Goal: Information Seeking & Learning: Learn about a topic

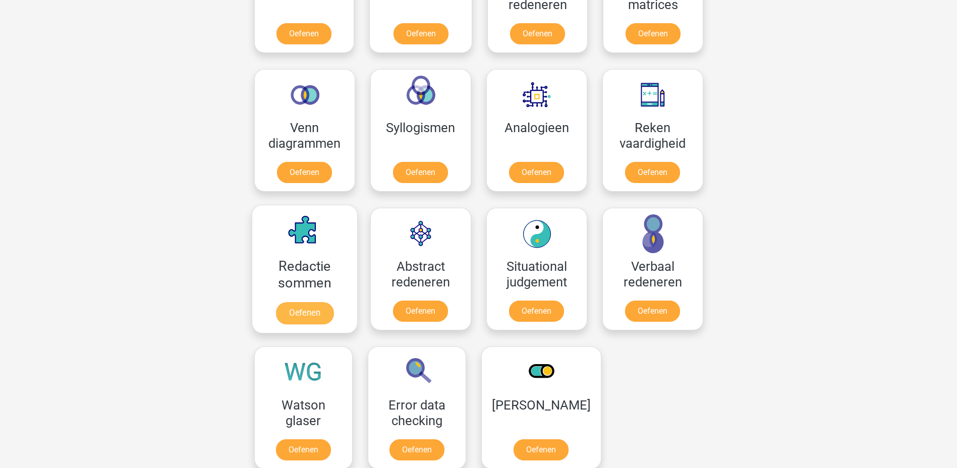
scroll to position [593, 0]
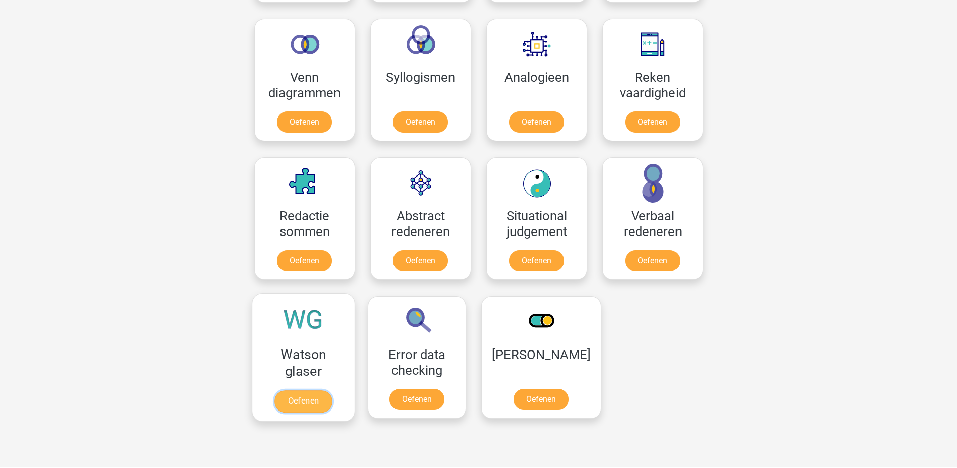
click at [301, 401] on link "Oefenen" at bounding box center [304, 402] width 58 height 22
click at [527, 258] on link "Oefenen" at bounding box center [537, 263] width 58 height 22
click at [642, 264] on link "Oefenen" at bounding box center [653, 263] width 58 height 22
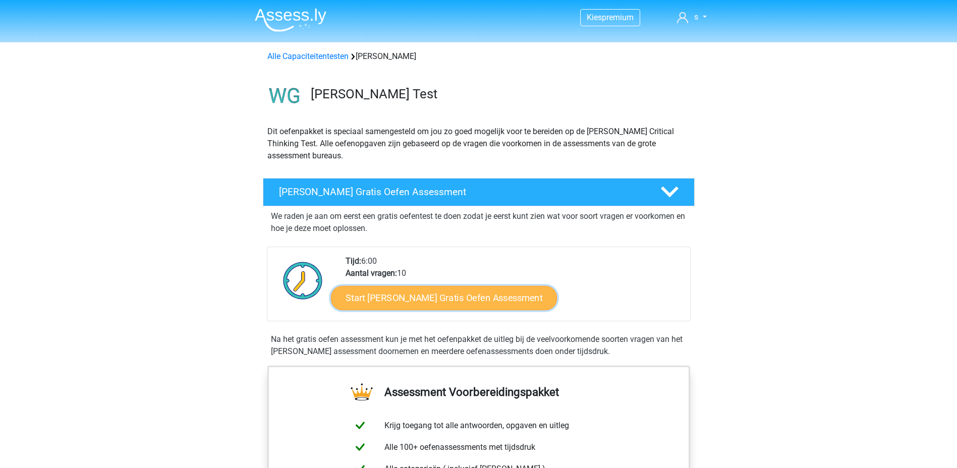
click at [395, 301] on link "Start Watson Glaser Gratis Oefen Assessment" at bounding box center [444, 298] width 227 height 24
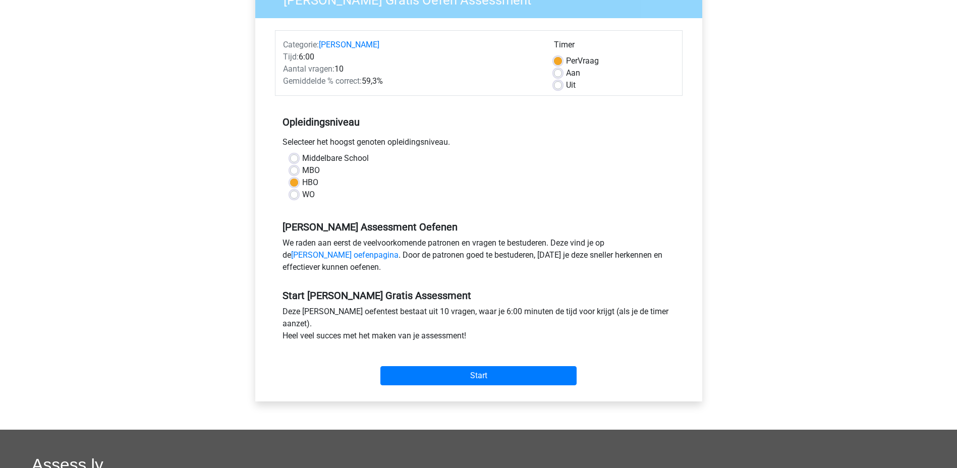
scroll to position [151, 0]
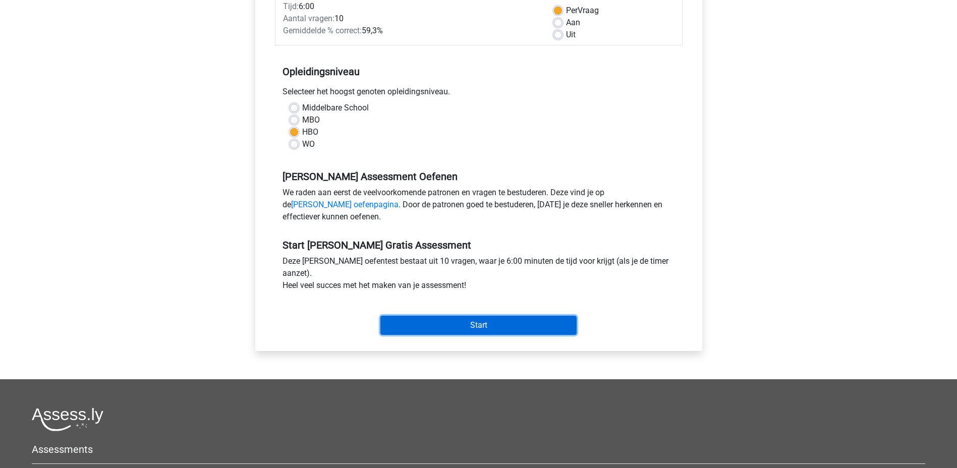
click at [400, 321] on input "Start" at bounding box center [478, 325] width 196 height 19
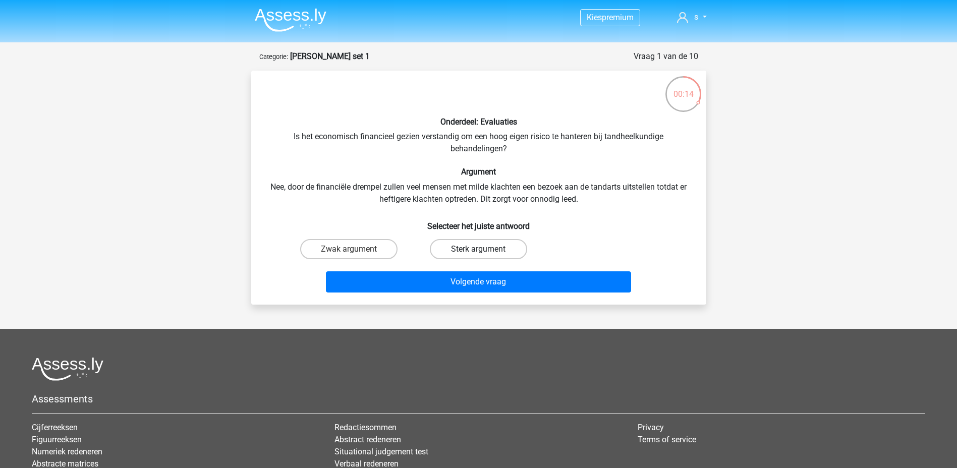
click at [452, 252] on label "Sterk argument" at bounding box center [478, 249] width 97 height 20
click at [478, 252] on input "Sterk argument" at bounding box center [481, 252] width 7 height 7
radio input "true"
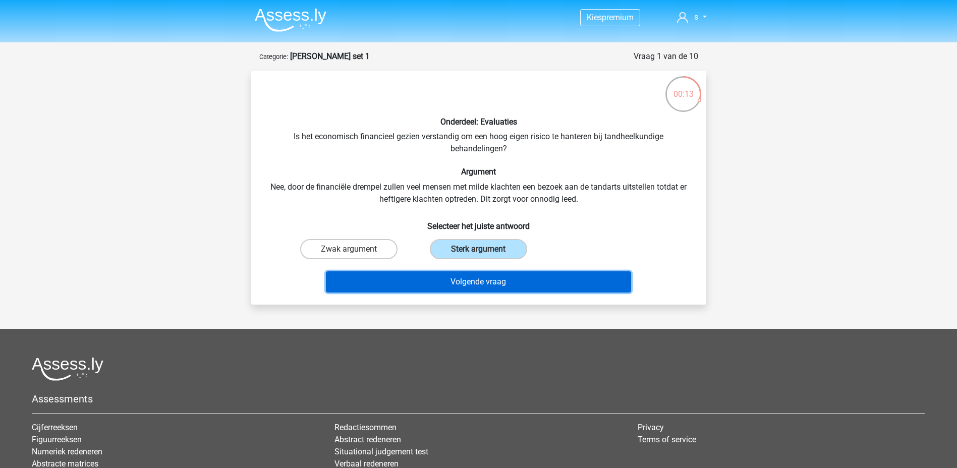
click at [449, 282] on button "Volgende vraag" at bounding box center [478, 281] width 305 height 21
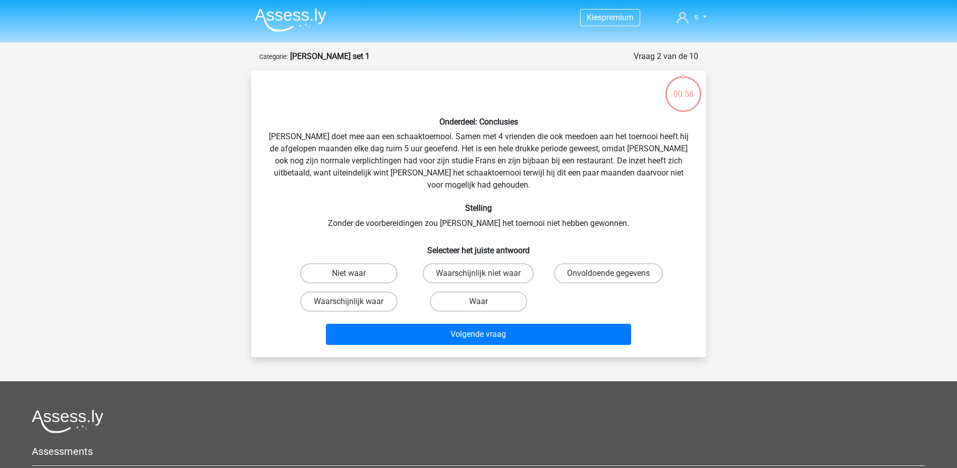
scroll to position [50, 0]
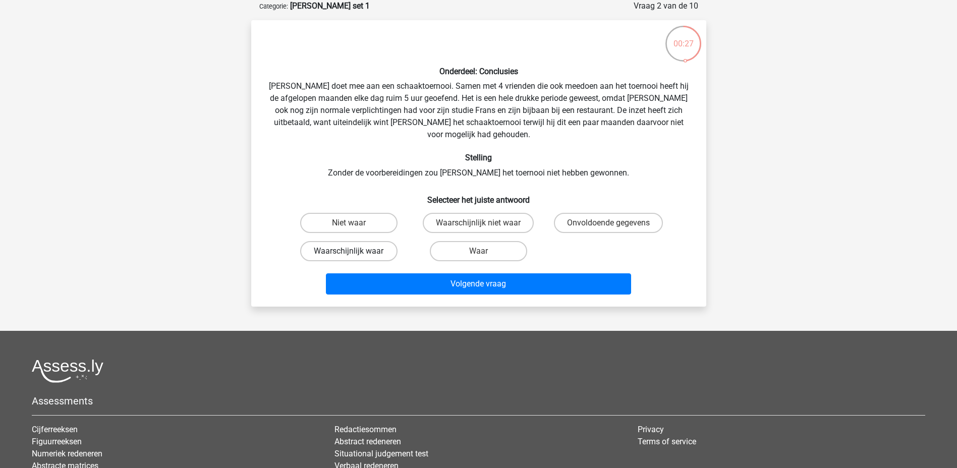
click at [327, 244] on label "Waarschijnlijk waar" at bounding box center [348, 251] width 97 height 20
click at [349, 251] on input "Waarschijnlijk waar" at bounding box center [352, 254] width 7 height 7
radio input "true"
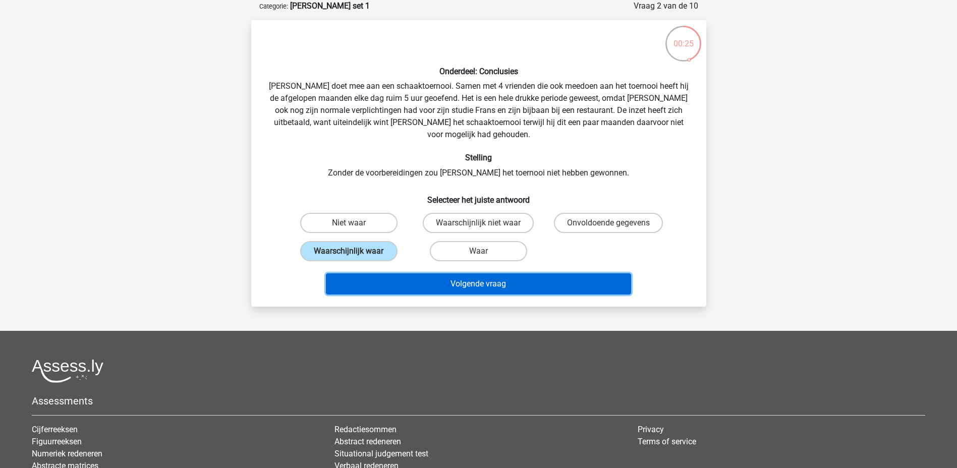
click at [455, 278] on button "Volgende vraag" at bounding box center [478, 284] width 305 height 21
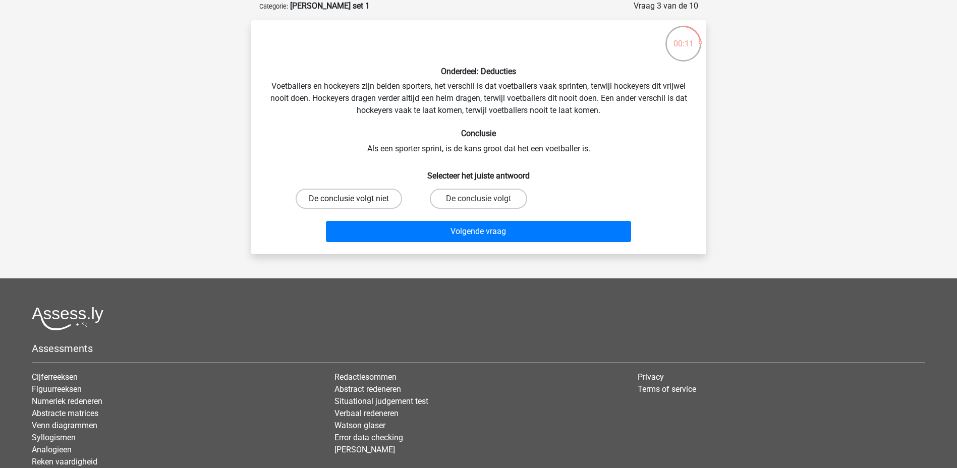
click at [359, 194] on label "De conclusie volgt niet" at bounding box center [349, 199] width 106 height 20
click at [355, 199] on input "De conclusie volgt niet" at bounding box center [352, 202] width 7 height 7
radio input "true"
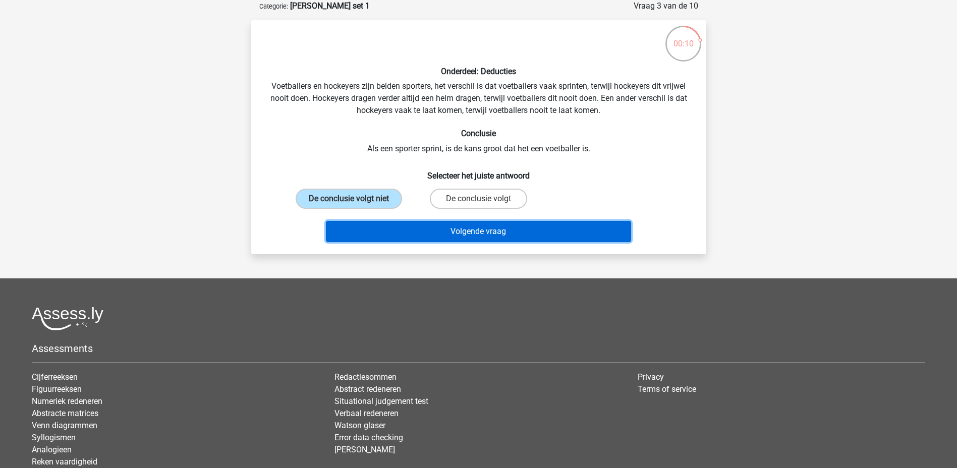
click at [436, 234] on button "Volgende vraag" at bounding box center [478, 231] width 305 height 21
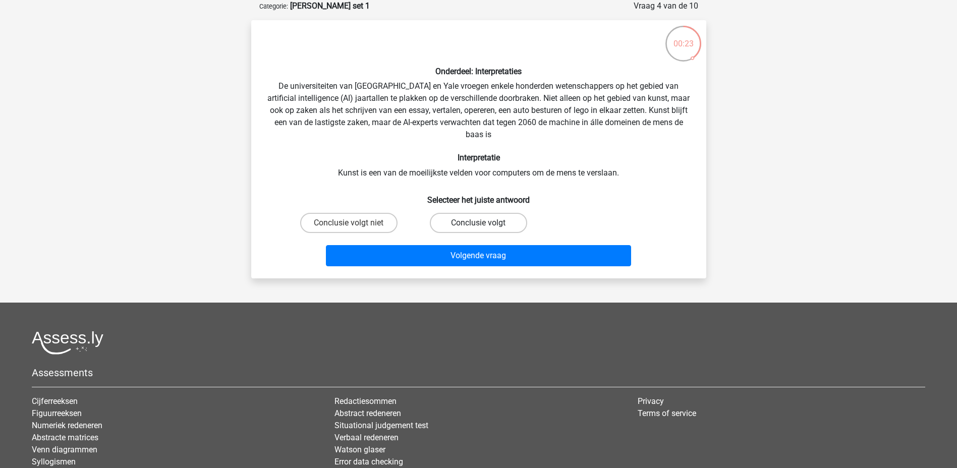
click at [448, 223] on label "Conclusie volgt" at bounding box center [478, 223] width 97 height 20
click at [478, 223] on input "Conclusie volgt" at bounding box center [481, 226] width 7 height 7
radio input "true"
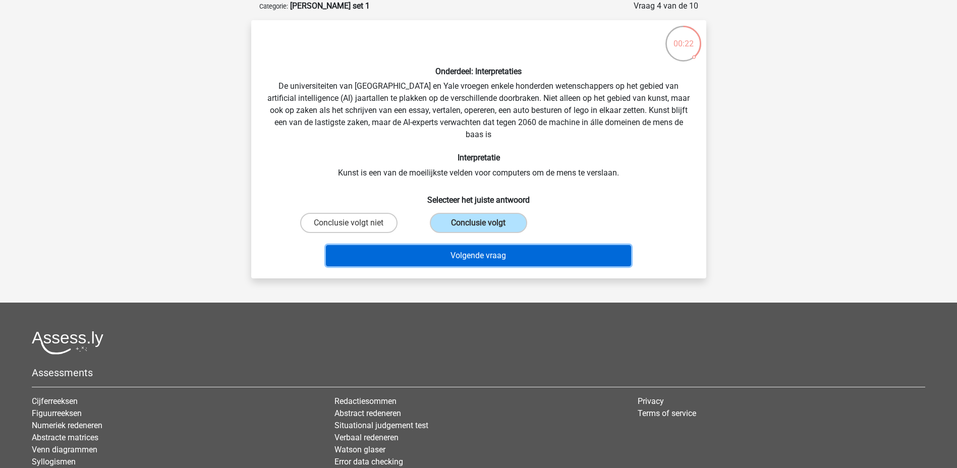
click at [446, 255] on button "Volgende vraag" at bounding box center [478, 255] width 305 height 21
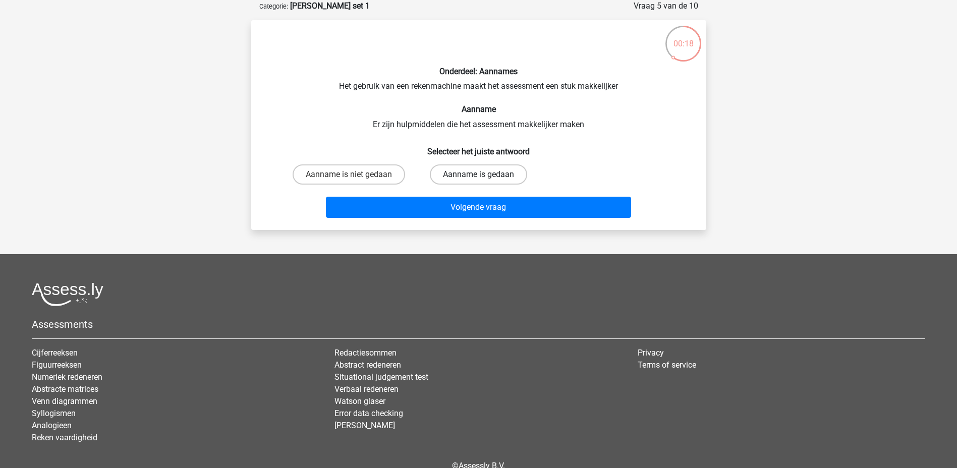
click at [438, 173] on label "Aanname is gedaan" at bounding box center [478, 175] width 97 height 20
click at [478, 175] on input "Aanname is gedaan" at bounding box center [481, 178] width 7 height 7
radio input "true"
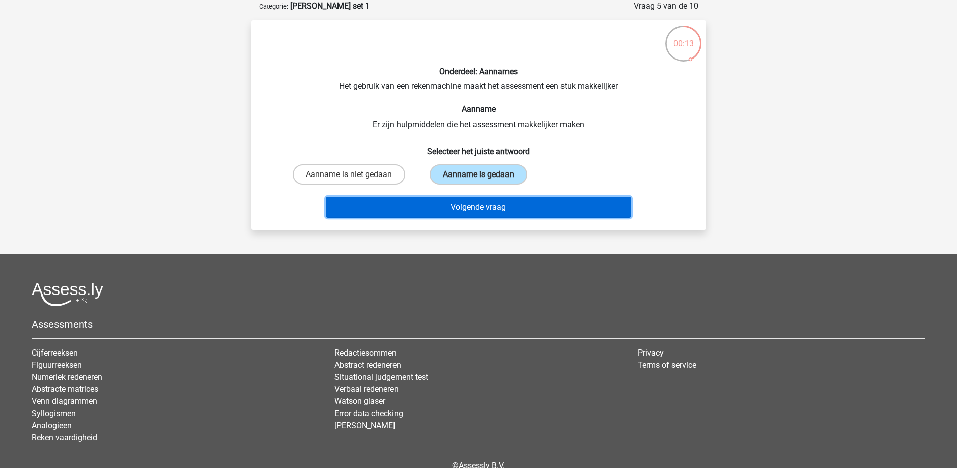
click at [440, 209] on button "Volgende vraag" at bounding box center [478, 207] width 305 height 21
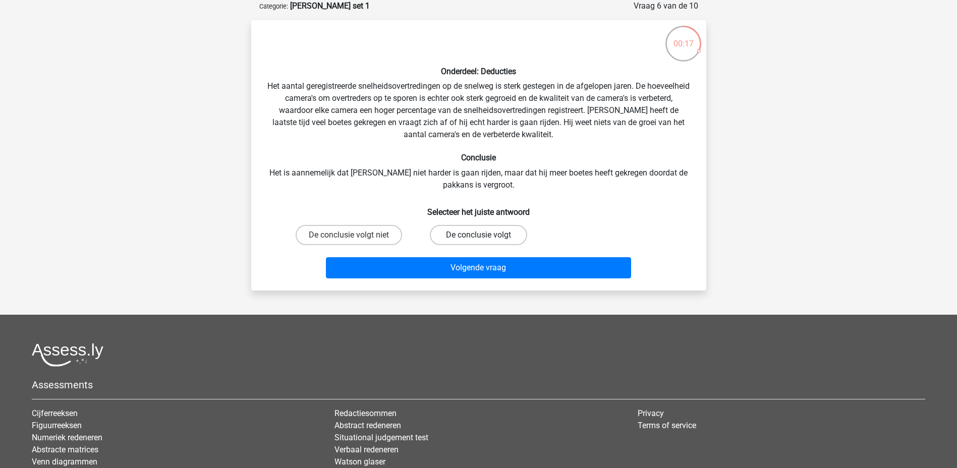
click at [442, 237] on label "De conclusie volgt" at bounding box center [478, 235] width 97 height 20
click at [478, 237] on input "De conclusie volgt" at bounding box center [481, 238] width 7 height 7
radio input "true"
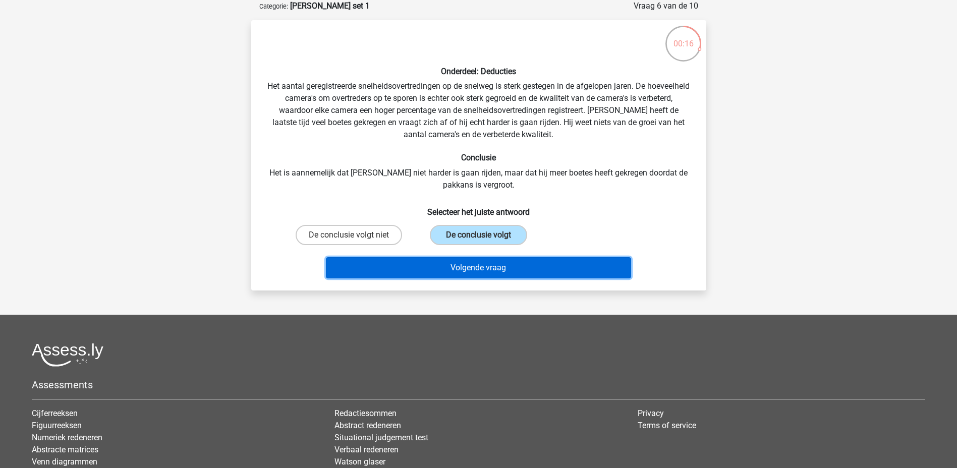
click at [446, 264] on button "Volgende vraag" at bounding box center [478, 267] width 305 height 21
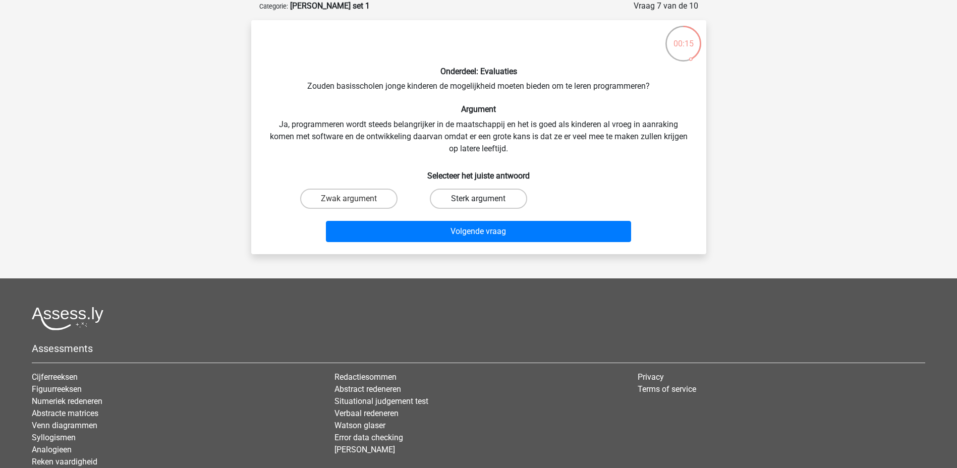
click at [453, 201] on label "Sterk argument" at bounding box center [478, 199] width 97 height 20
click at [478, 201] on input "Sterk argument" at bounding box center [481, 202] width 7 height 7
radio input "true"
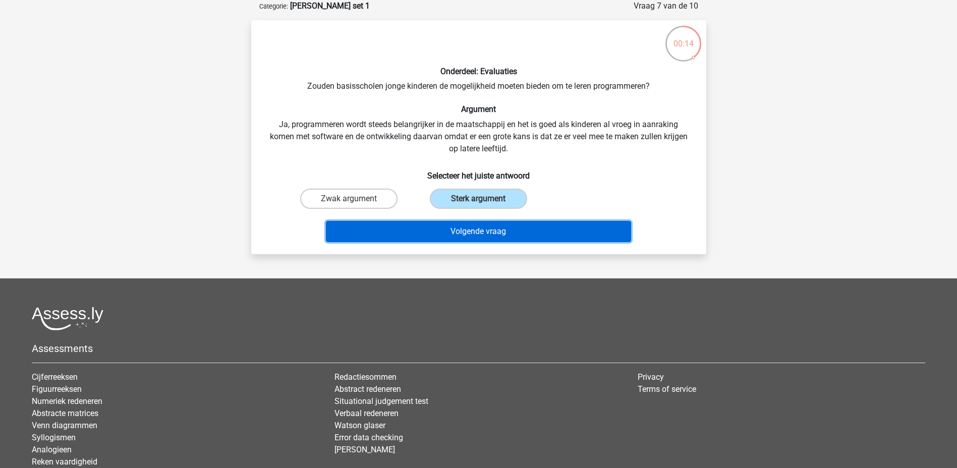
click at [461, 227] on button "Volgende vraag" at bounding box center [478, 231] width 305 height 21
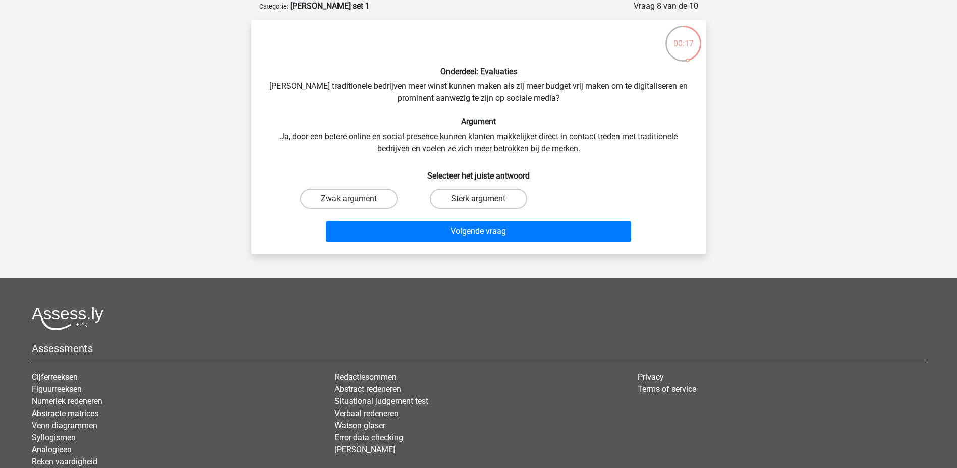
click at [436, 198] on label "Sterk argument" at bounding box center [478, 199] width 97 height 20
click at [478, 199] on input "Sterk argument" at bounding box center [481, 202] width 7 height 7
radio input "true"
click at [395, 200] on label "Zwak argument" at bounding box center [348, 199] width 97 height 20
click at [355, 200] on input "Zwak argument" at bounding box center [352, 202] width 7 height 7
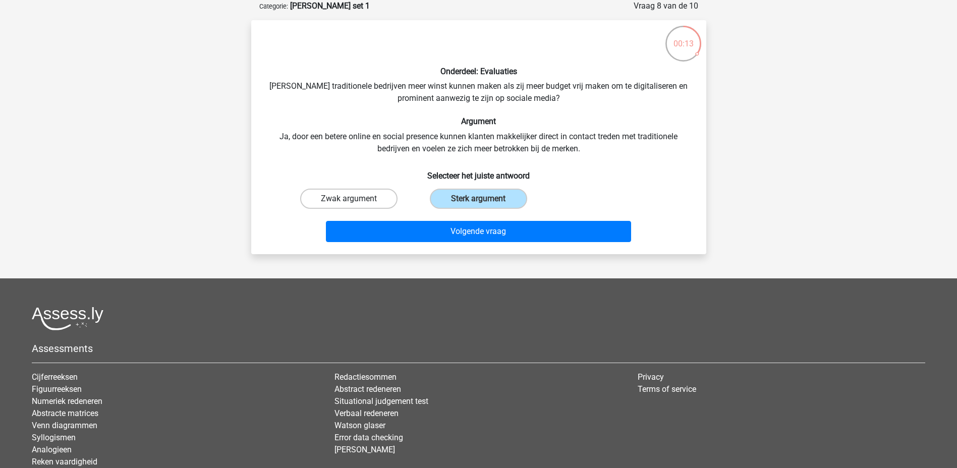
radio input "true"
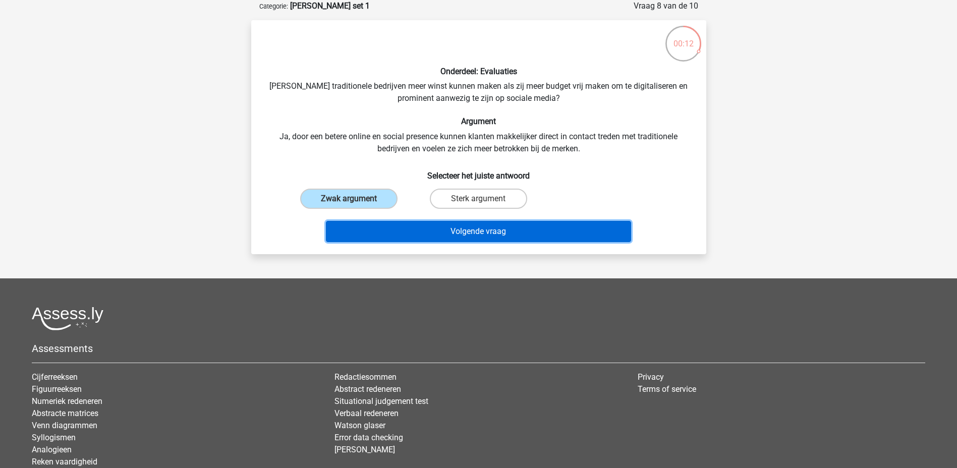
click at [424, 227] on button "Volgende vraag" at bounding box center [478, 231] width 305 height 21
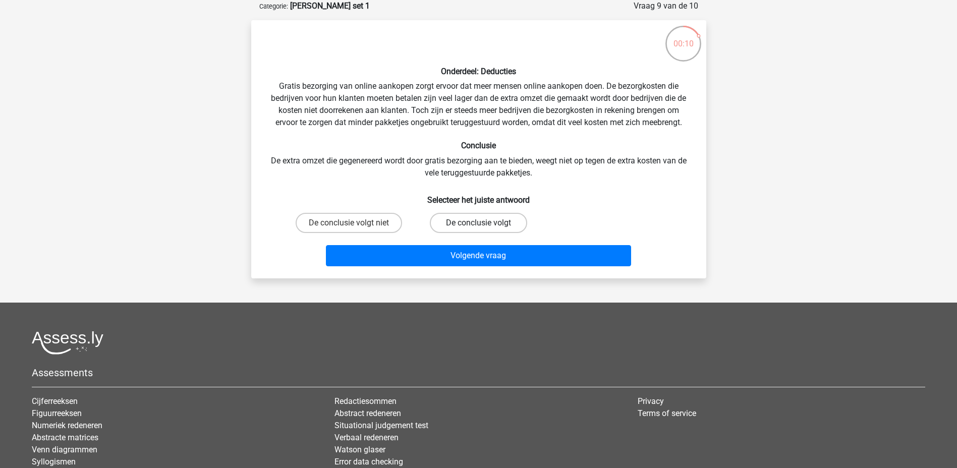
click at [440, 223] on label "De conclusie volgt" at bounding box center [478, 223] width 97 height 20
click at [478, 223] on input "De conclusie volgt" at bounding box center [481, 226] width 7 height 7
radio input "true"
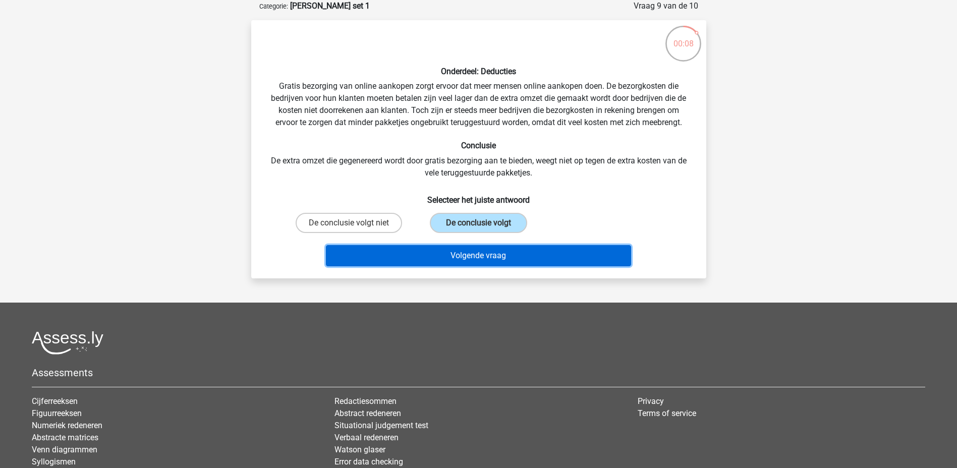
click at [449, 258] on button "Volgende vraag" at bounding box center [478, 255] width 305 height 21
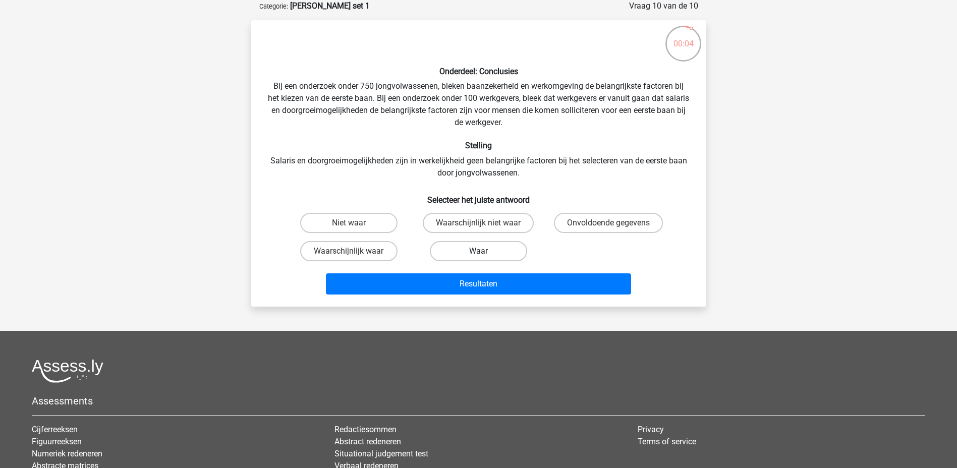
click at [490, 248] on label "Waar" at bounding box center [478, 251] width 97 height 20
click at [485, 251] on input "Waar" at bounding box center [481, 254] width 7 height 7
radio input "true"
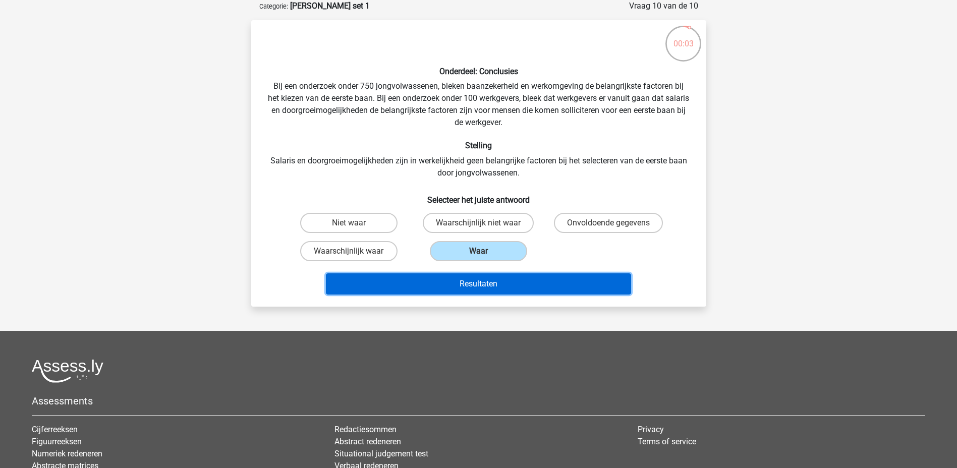
click at [489, 284] on button "Resultaten" at bounding box center [478, 284] width 305 height 21
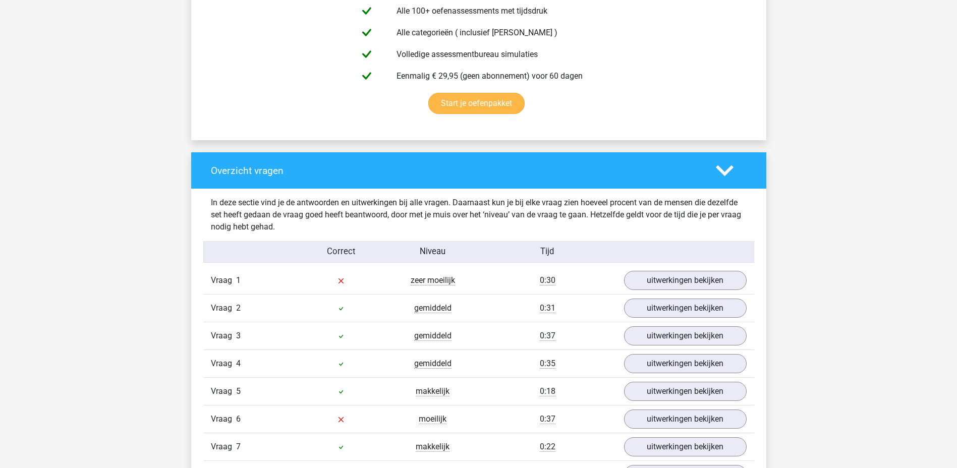
scroll to position [656, 0]
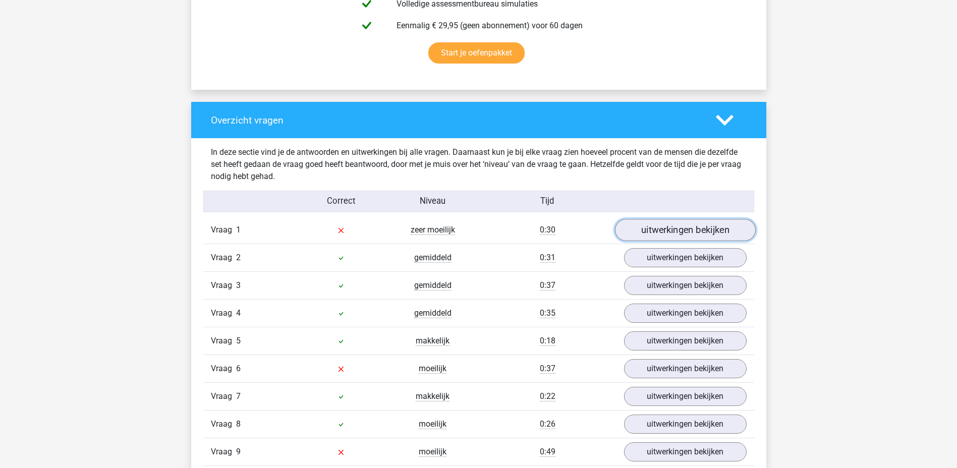
click at [676, 235] on link "uitwerkingen bekijken" at bounding box center [685, 231] width 141 height 22
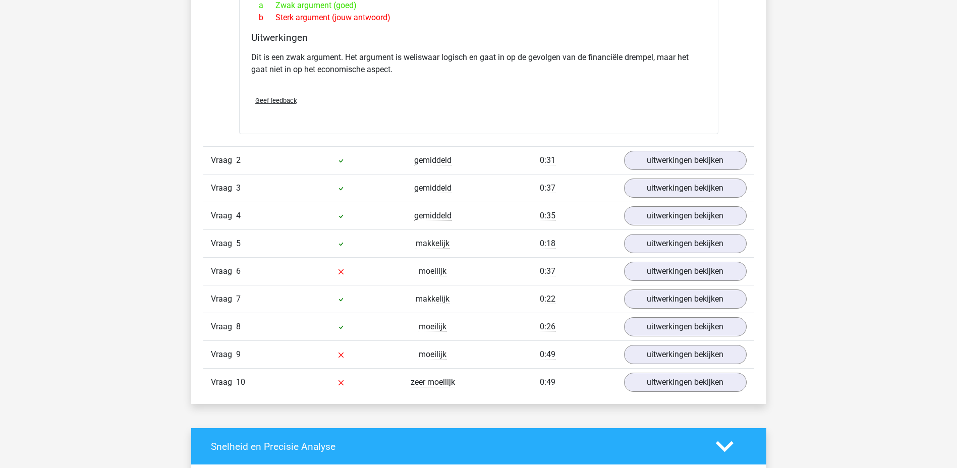
scroll to position [1060, 0]
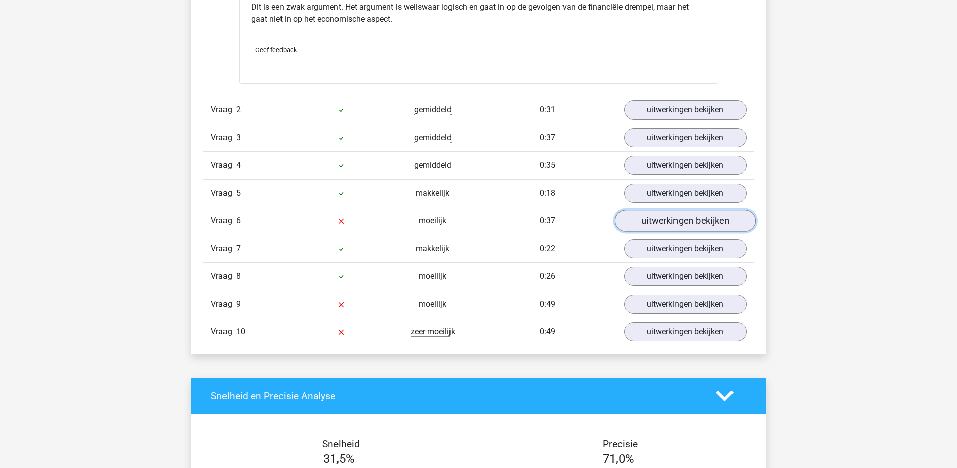
click at [665, 226] on link "uitwerkingen bekijken" at bounding box center [685, 221] width 141 height 22
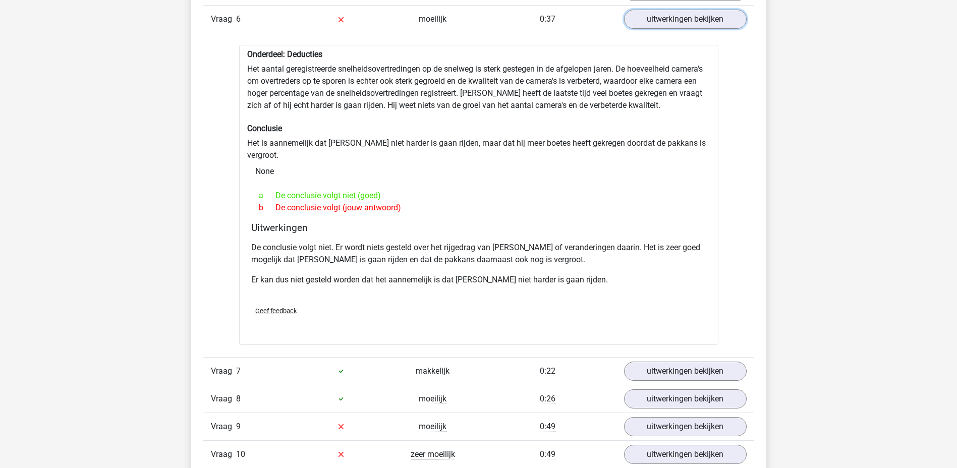
scroll to position [1463, 0]
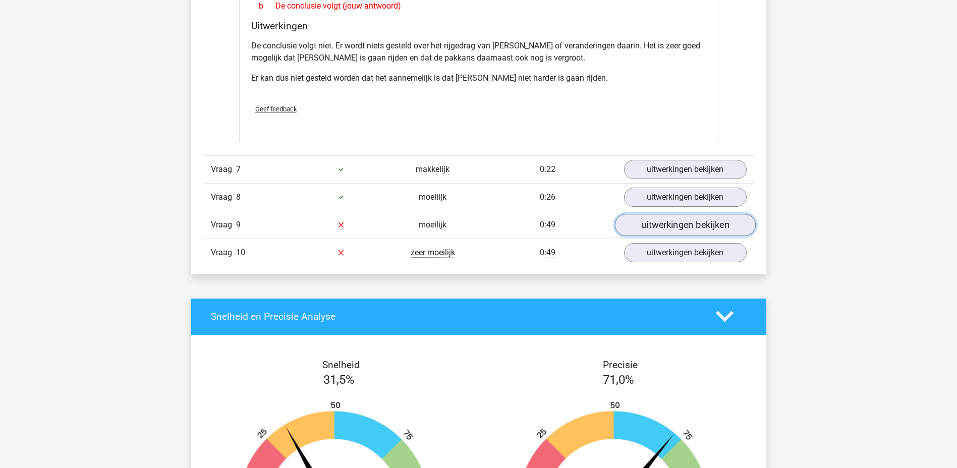
click at [673, 220] on link "uitwerkingen bekijken" at bounding box center [685, 225] width 141 height 22
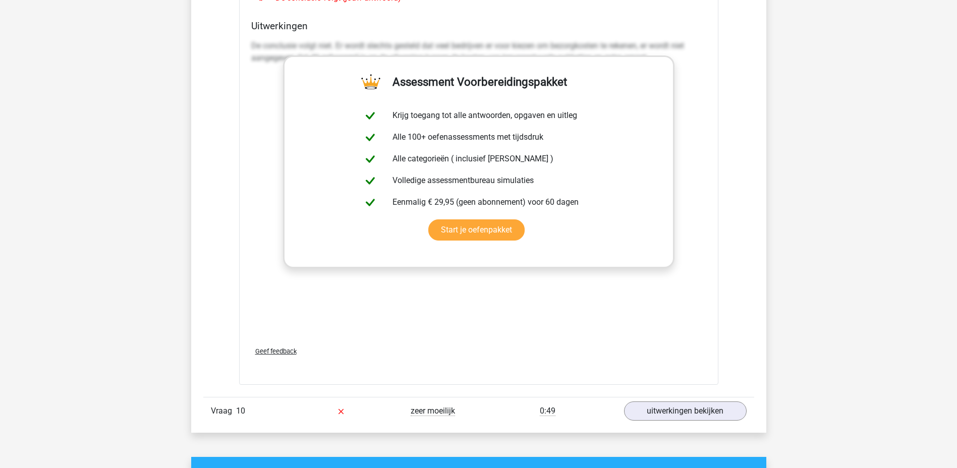
scroll to position [1968, 0]
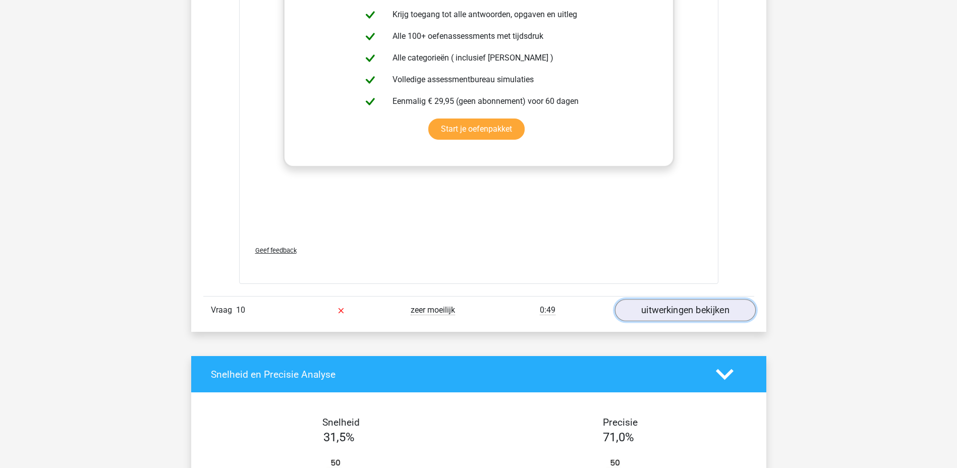
click at [670, 306] on link "uitwerkingen bekijken" at bounding box center [685, 310] width 141 height 22
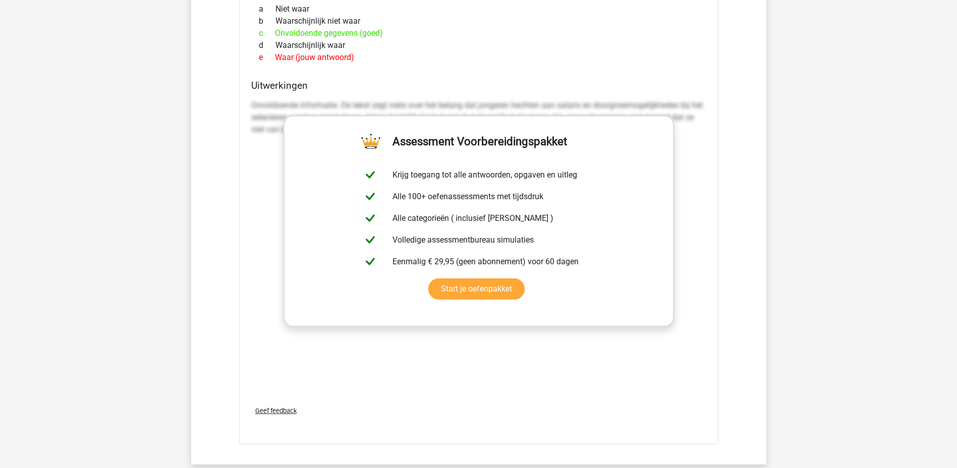
scroll to position [2170, 0]
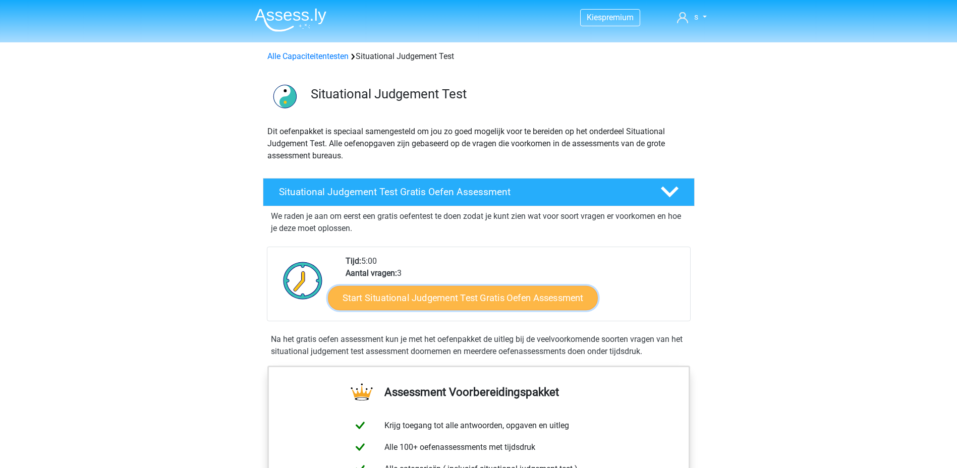
click at [503, 296] on link "Start Situational Judgement Test Gratis Oefen Assessment" at bounding box center [463, 298] width 270 height 24
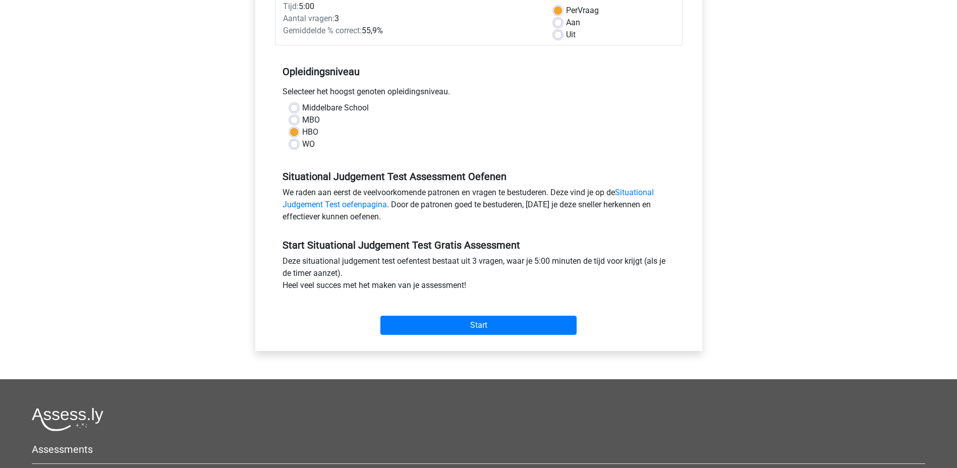
scroll to position [202, 0]
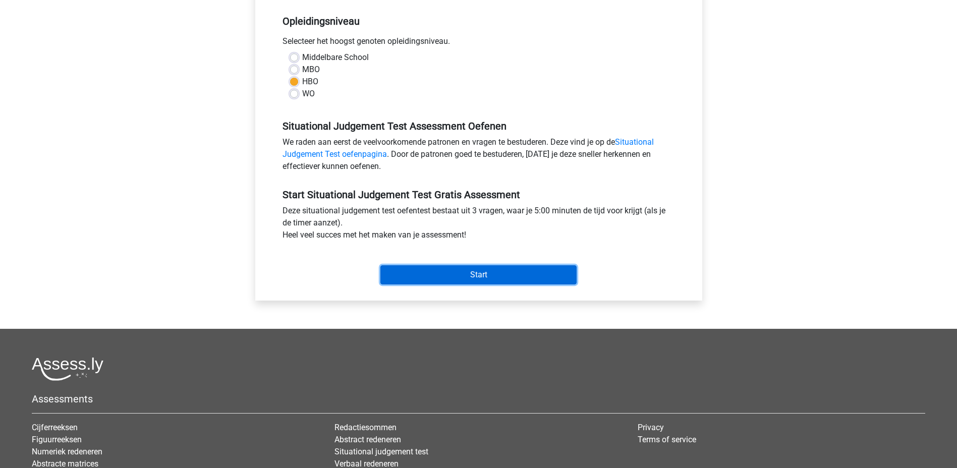
click at [460, 279] on input "Start" at bounding box center [478, 274] width 196 height 19
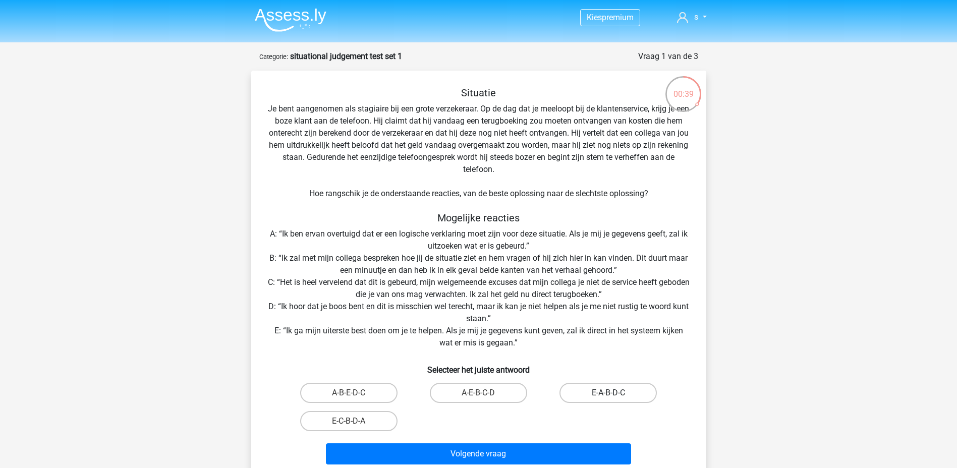
click at [584, 398] on label "E-A-B-D-C" at bounding box center [608, 393] width 97 height 20
click at [609, 398] on input "E-A-B-D-C" at bounding box center [612, 396] width 7 height 7
radio input "true"
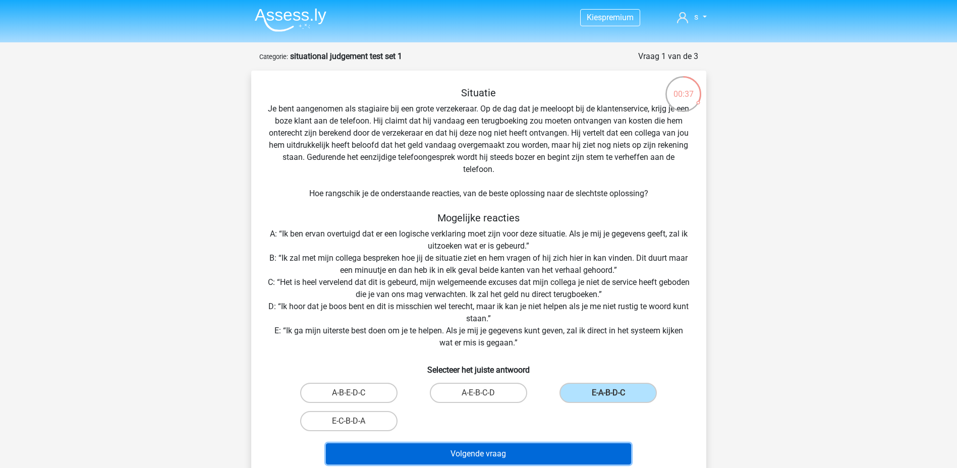
click at [511, 458] on button "Volgende vraag" at bounding box center [478, 454] width 305 height 21
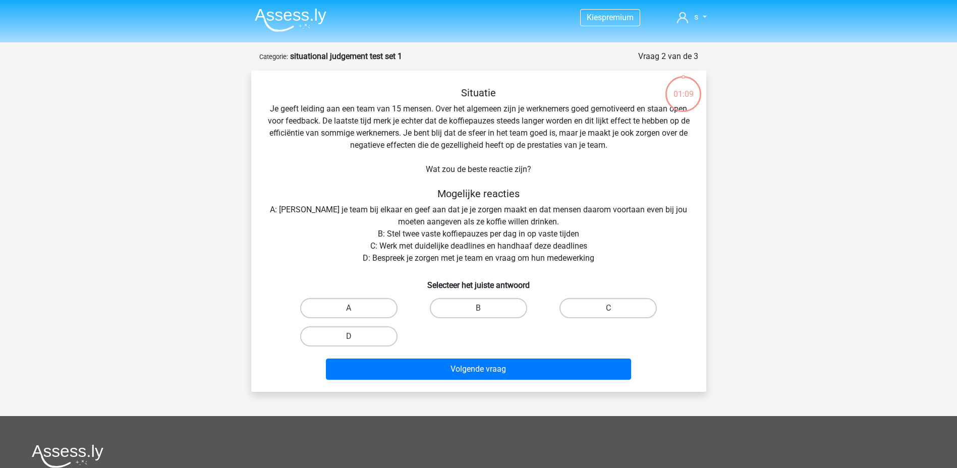
scroll to position [50, 0]
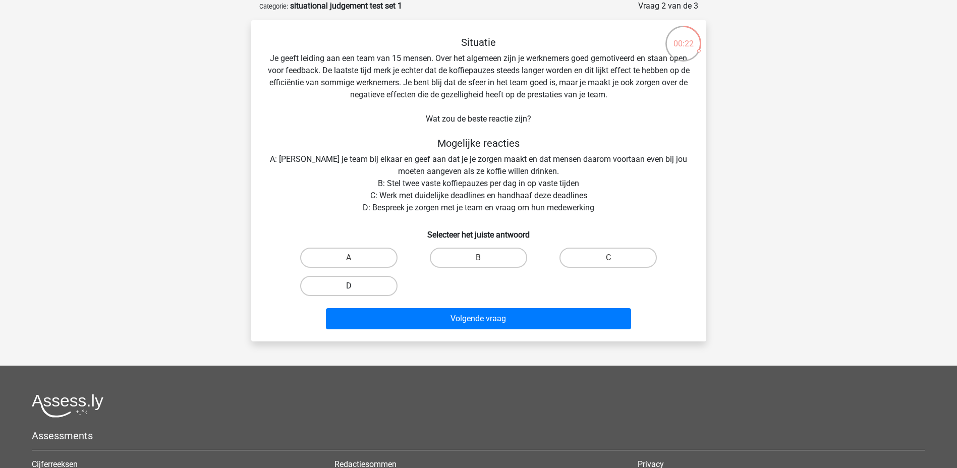
drag, startPoint x: 343, startPoint y: 280, endPoint x: 346, endPoint y: 286, distance: 6.8
click at [344, 283] on label "D" at bounding box center [348, 286] width 97 height 20
click at [349, 286] on input "D" at bounding box center [352, 289] width 7 height 7
radio input "true"
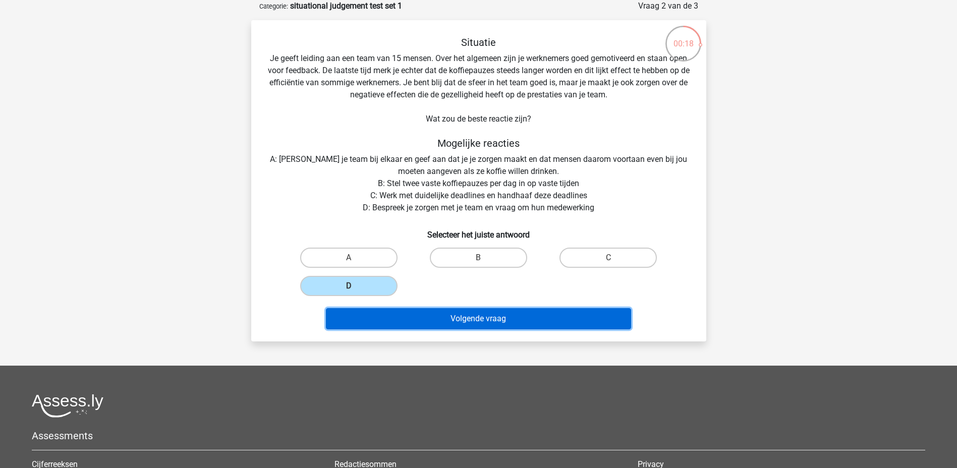
click at [414, 320] on button "Volgende vraag" at bounding box center [478, 318] width 305 height 21
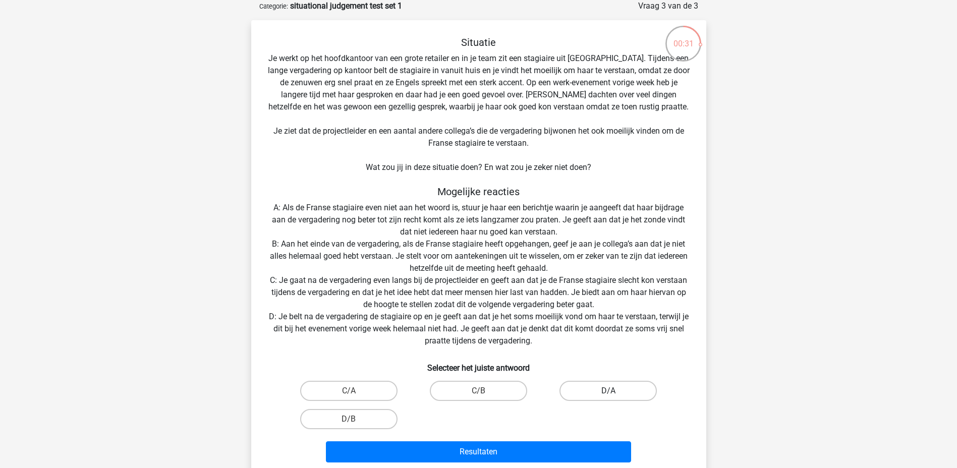
click at [595, 393] on label "D/A" at bounding box center [608, 391] width 97 height 20
click at [609, 393] on input "D/A" at bounding box center [612, 394] width 7 height 7
radio input "true"
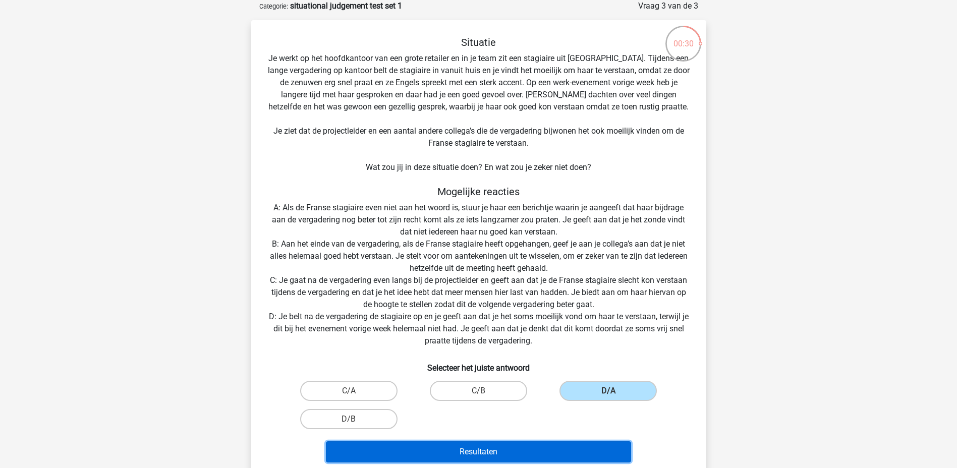
click at [530, 447] on button "Resultaten" at bounding box center [478, 452] width 305 height 21
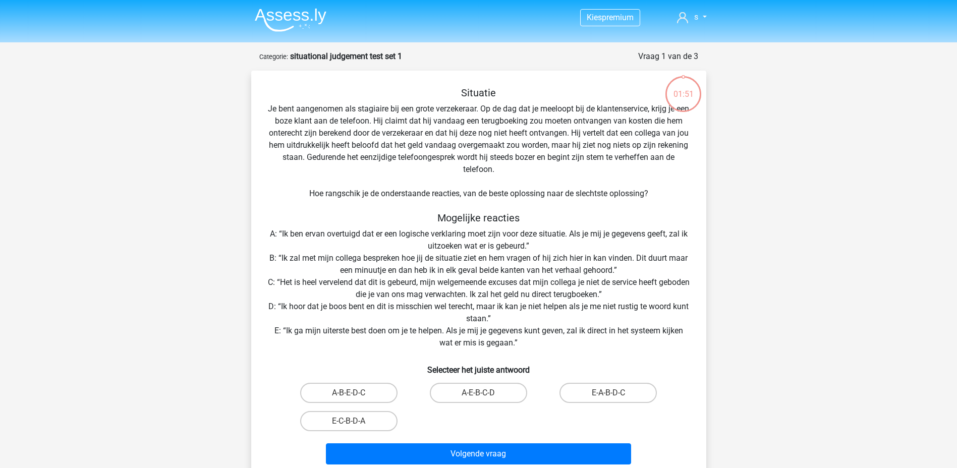
scroll to position [50, 0]
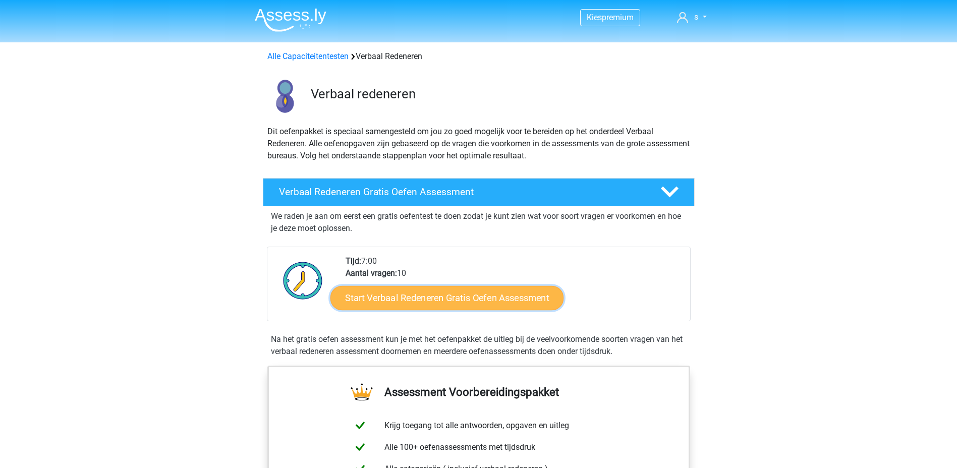
click at [489, 294] on link "Start Verbaal Redeneren Gratis Oefen Assessment" at bounding box center [447, 298] width 233 height 24
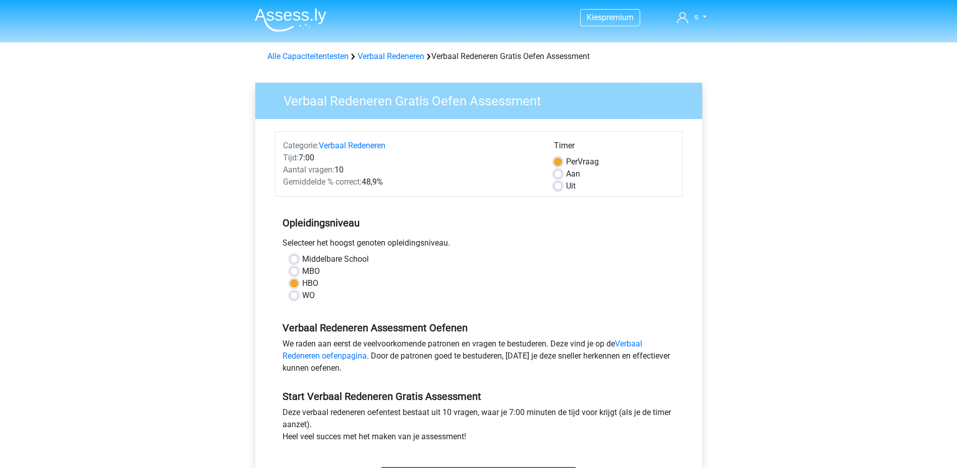
scroll to position [252, 0]
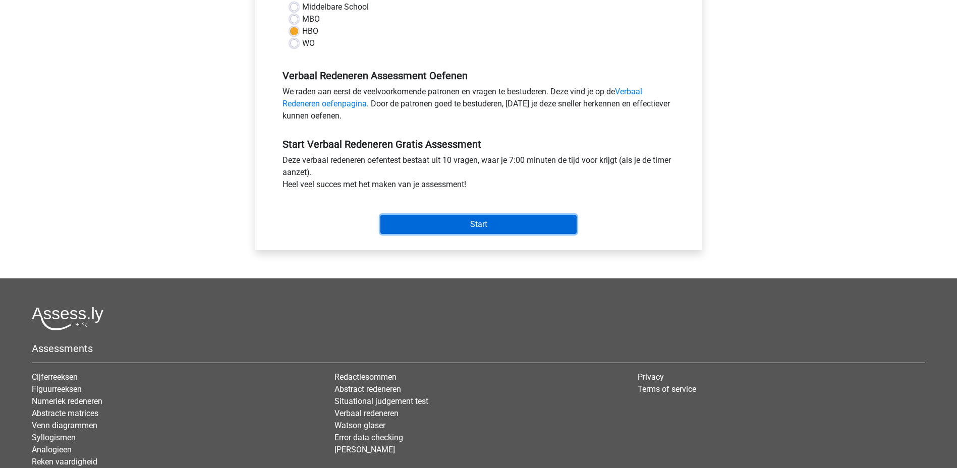
click at [476, 230] on input "Start" at bounding box center [478, 224] width 196 height 19
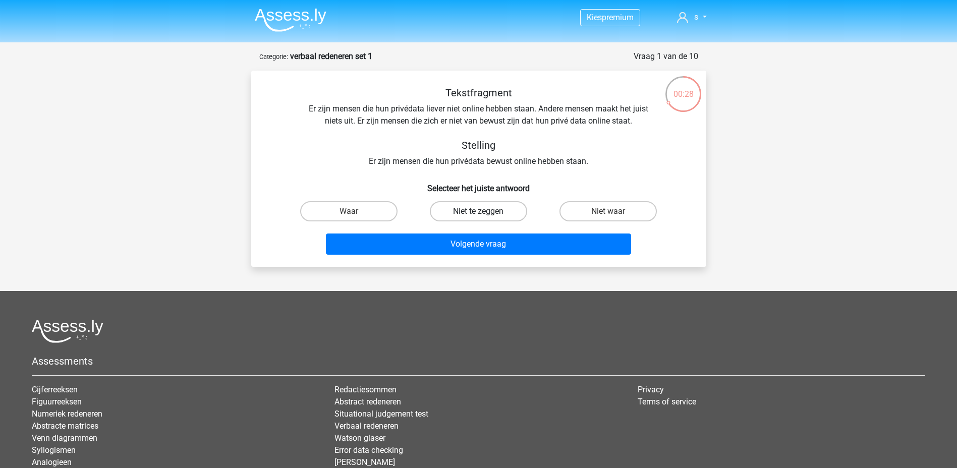
click at [486, 210] on label "Niet te zeggen" at bounding box center [478, 211] width 97 height 20
click at [485, 211] on input "Niet te zeggen" at bounding box center [481, 214] width 7 height 7
radio input "true"
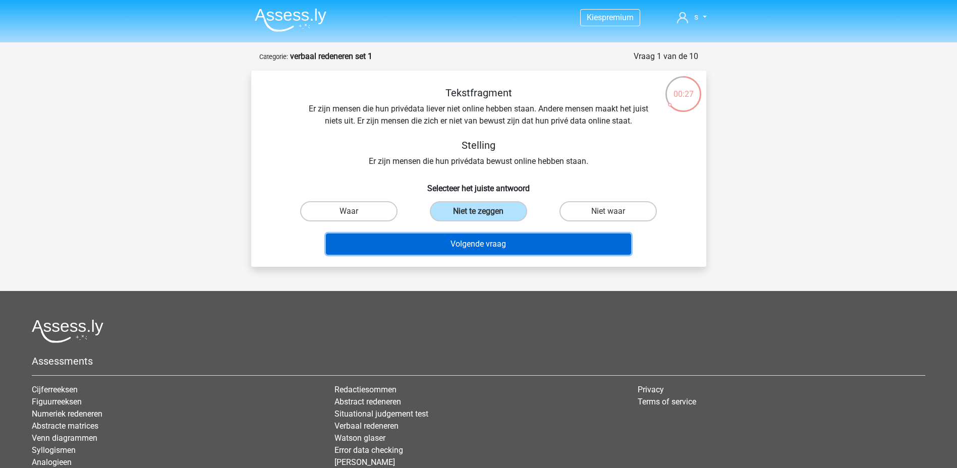
click at [478, 249] on button "Volgende vraag" at bounding box center [478, 244] width 305 height 21
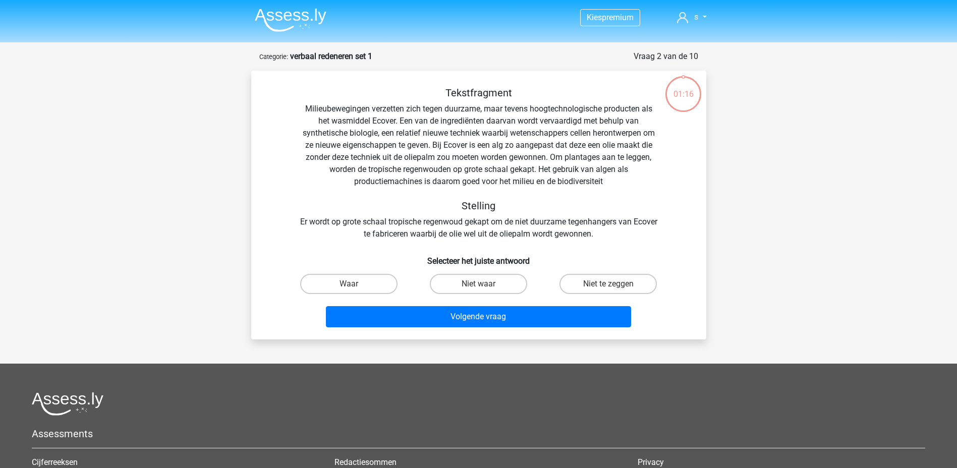
scroll to position [50, 0]
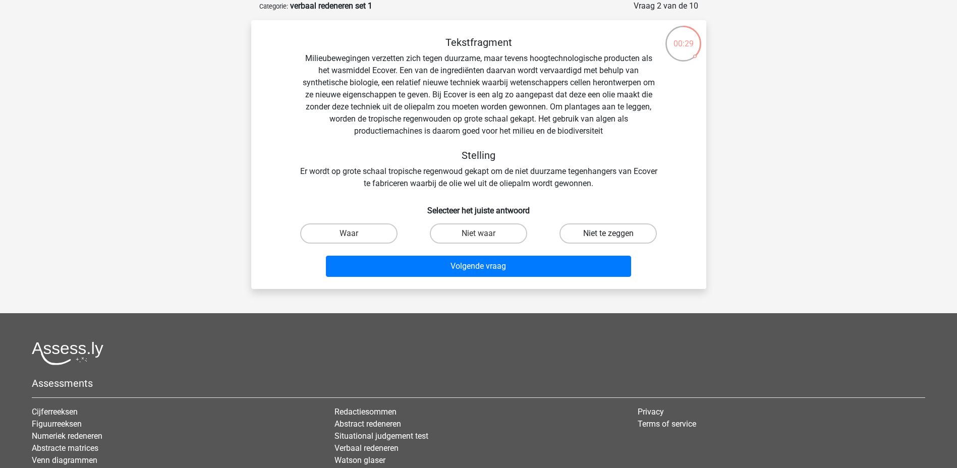
click at [585, 236] on label "Niet te zeggen" at bounding box center [608, 234] width 97 height 20
click at [609, 236] on input "Niet te zeggen" at bounding box center [612, 237] width 7 height 7
radio input "true"
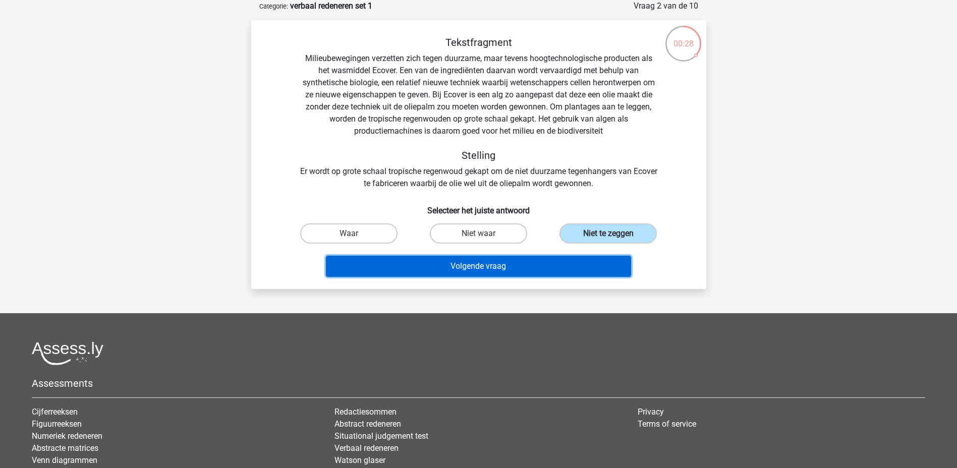
click at [484, 270] on button "Volgende vraag" at bounding box center [478, 266] width 305 height 21
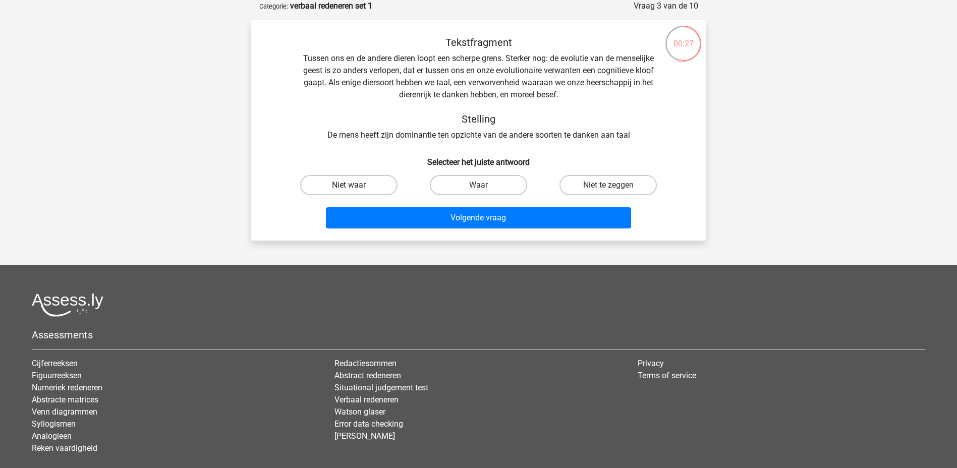
click at [376, 182] on label "Niet waar" at bounding box center [348, 185] width 97 height 20
click at [355, 185] on input "Niet waar" at bounding box center [352, 188] width 7 height 7
radio input "true"
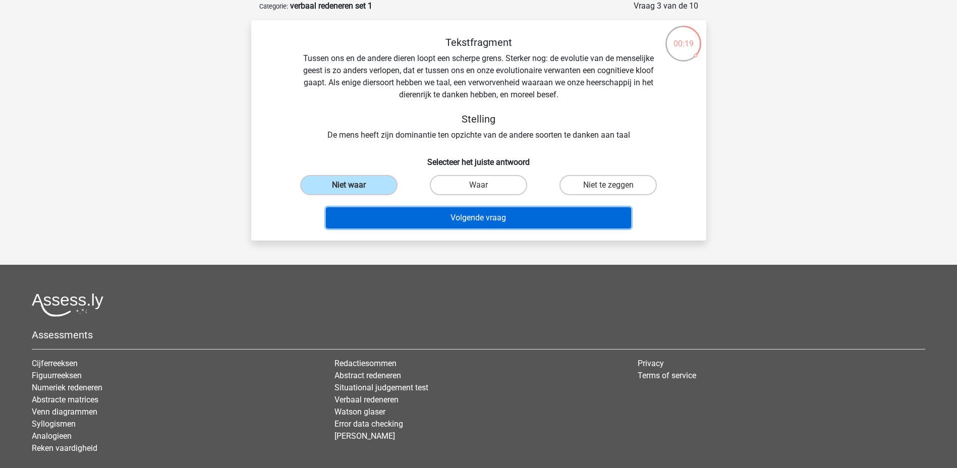
click at [474, 217] on button "Volgende vraag" at bounding box center [478, 217] width 305 height 21
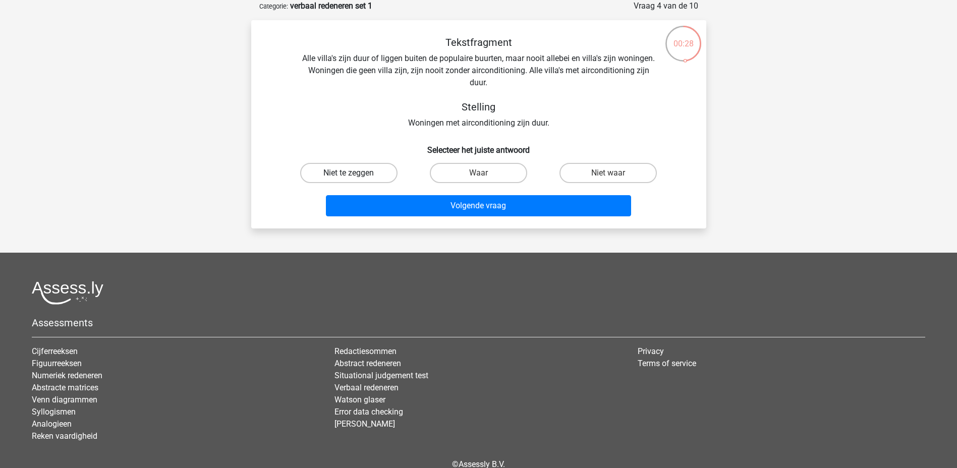
click at [390, 172] on label "Niet te zeggen" at bounding box center [348, 173] width 97 height 20
click at [355, 173] on input "Niet te zeggen" at bounding box center [352, 176] width 7 height 7
radio input "true"
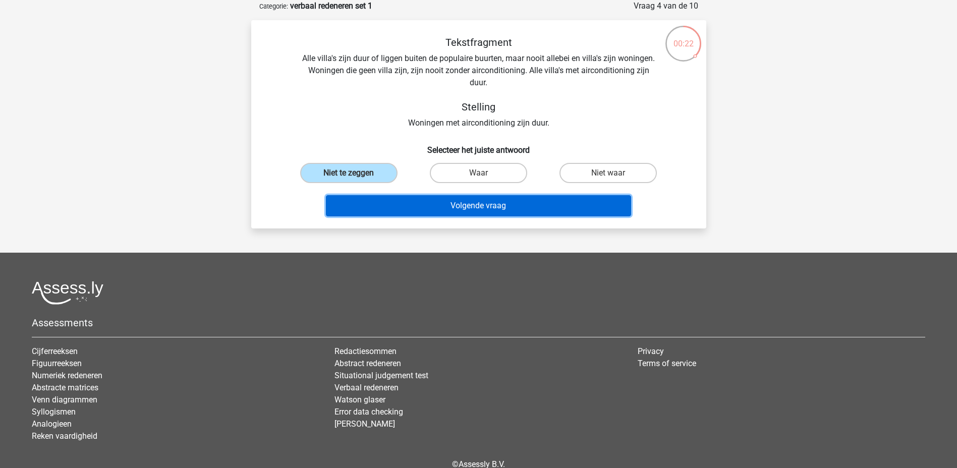
click at [450, 206] on button "Volgende vraag" at bounding box center [478, 205] width 305 height 21
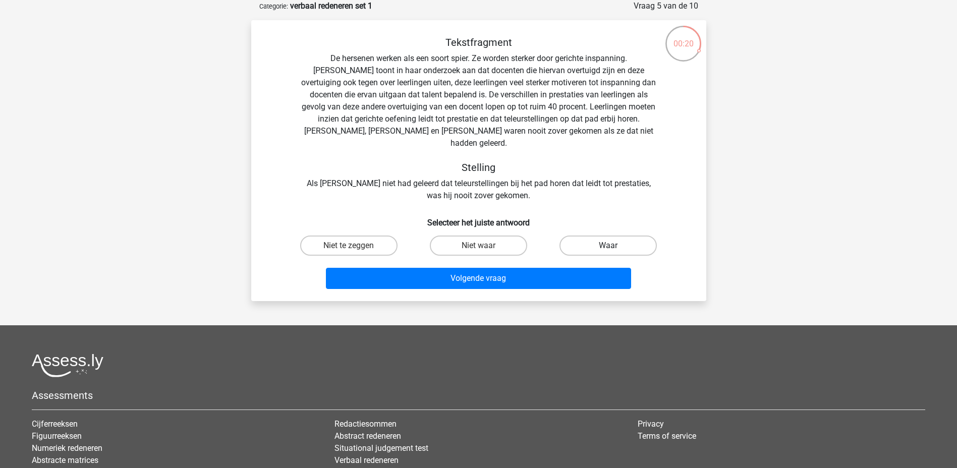
click at [578, 236] on label "Waar" at bounding box center [608, 246] width 97 height 20
click at [609, 246] on input "Waar" at bounding box center [612, 249] width 7 height 7
radio input "true"
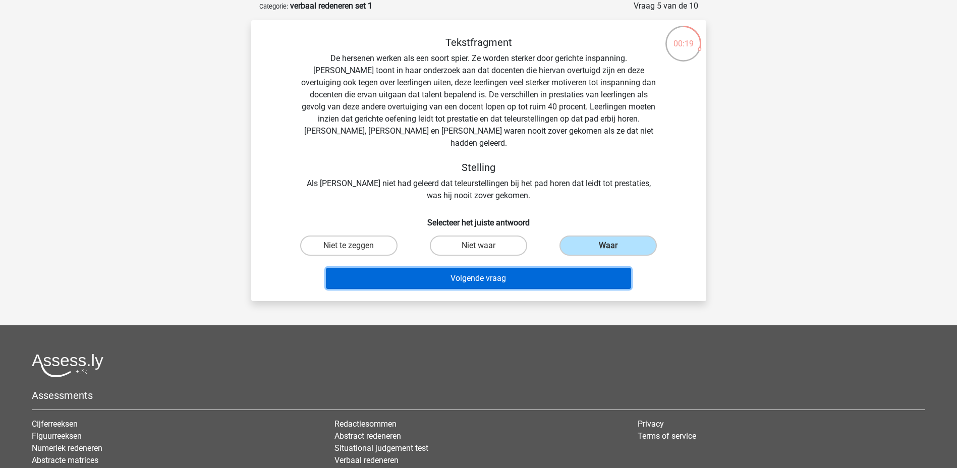
click at [549, 268] on button "Volgende vraag" at bounding box center [478, 278] width 305 height 21
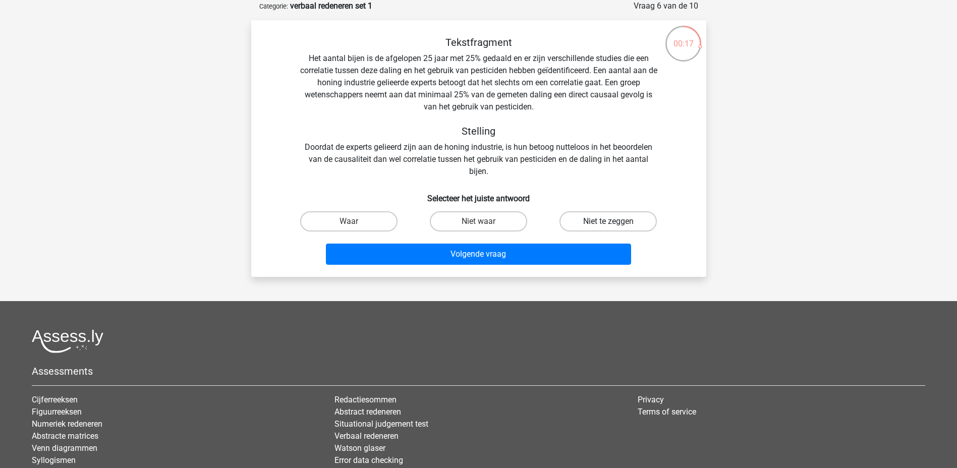
click at [573, 222] on label "Niet te zeggen" at bounding box center [608, 221] width 97 height 20
click at [609, 222] on input "Niet te zeggen" at bounding box center [612, 225] width 7 height 7
radio input "true"
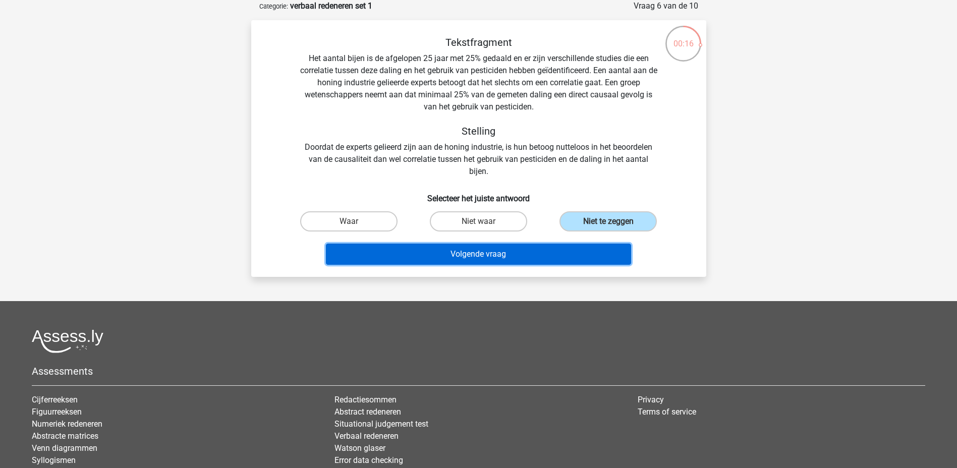
click at [557, 250] on button "Volgende vraag" at bounding box center [478, 254] width 305 height 21
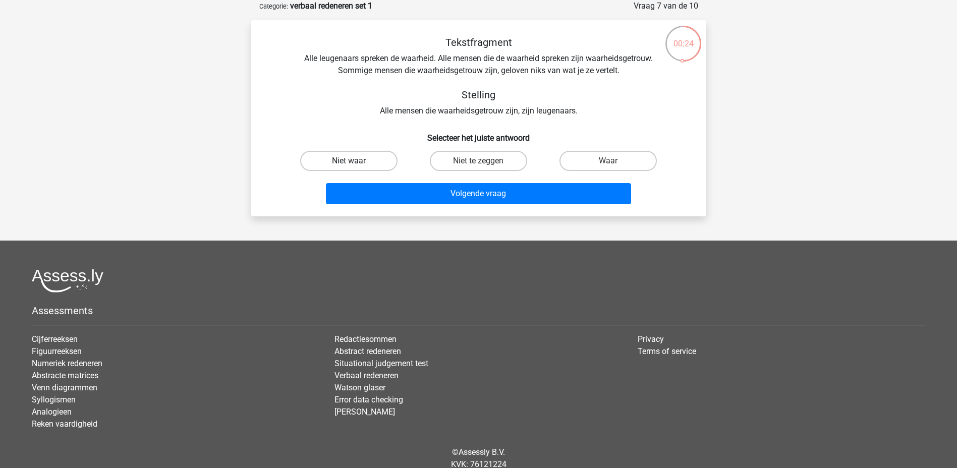
click at [383, 166] on label "Niet waar" at bounding box center [348, 161] width 97 height 20
click at [355, 166] on input "Niet waar" at bounding box center [352, 164] width 7 height 7
radio input "true"
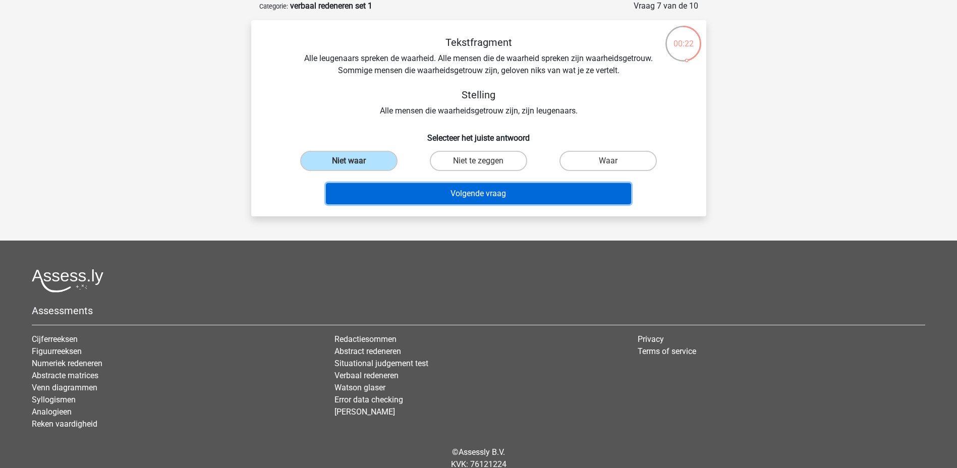
click at [451, 200] on button "Volgende vraag" at bounding box center [478, 193] width 305 height 21
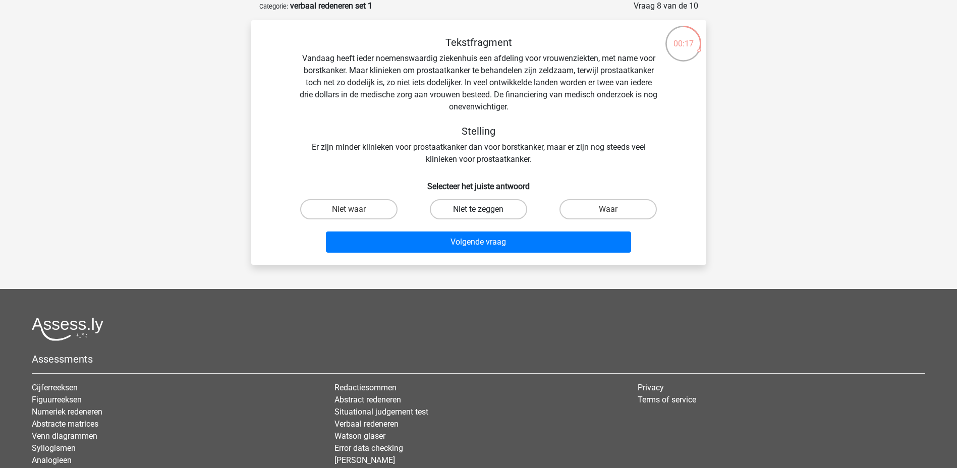
click at [449, 208] on label "Niet te zeggen" at bounding box center [478, 209] width 97 height 20
click at [478, 209] on input "Niet te zeggen" at bounding box center [481, 212] width 7 height 7
radio input "true"
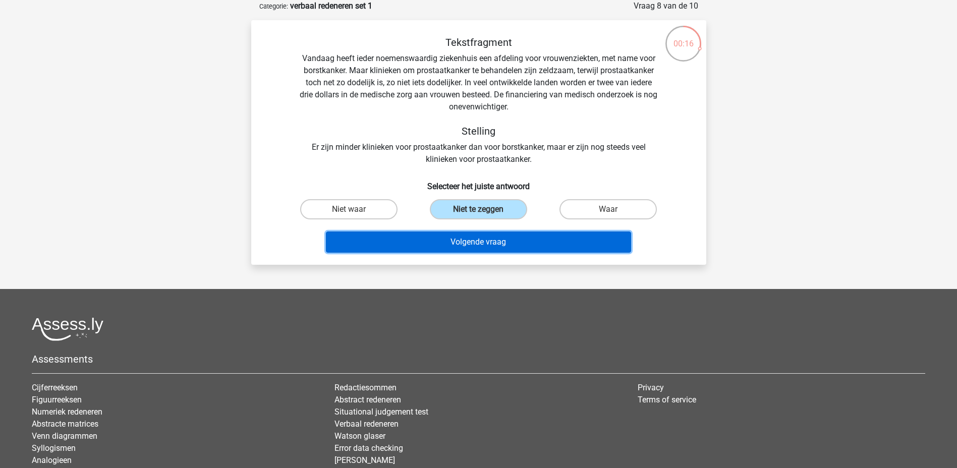
click at [455, 236] on button "Volgende vraag" at bounding box center [478, 242] width 305 height 21
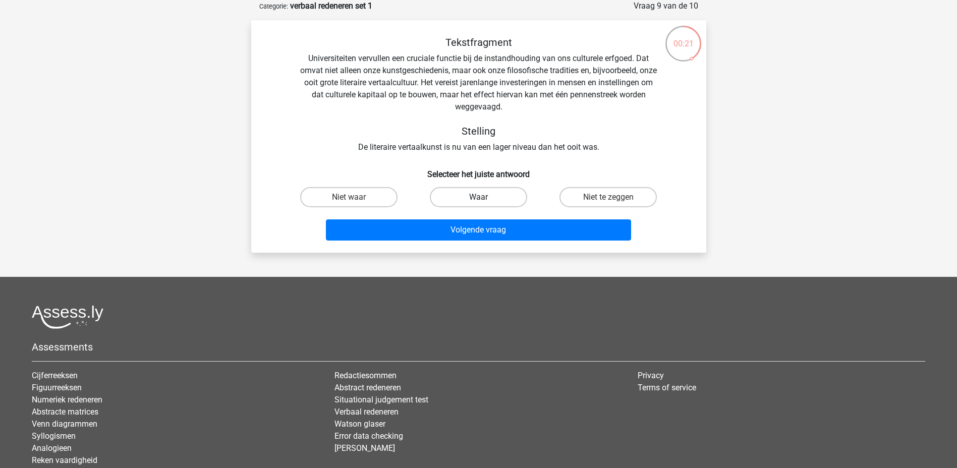
click at [448, 192] on label "Waar" at bounding box center [478, 197] width 97 height 20
click at [478, 197] on input "Waar" at bounding box center [481, 200] width 7 height 7
radio input "true"
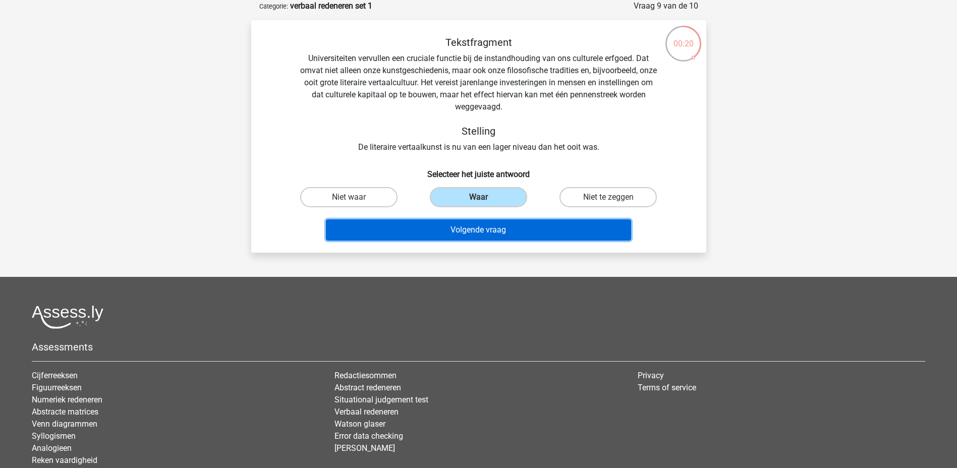
click at [451, 228] on button "Volgende vraag" at bounding box center [478, 230] width 305 height 21
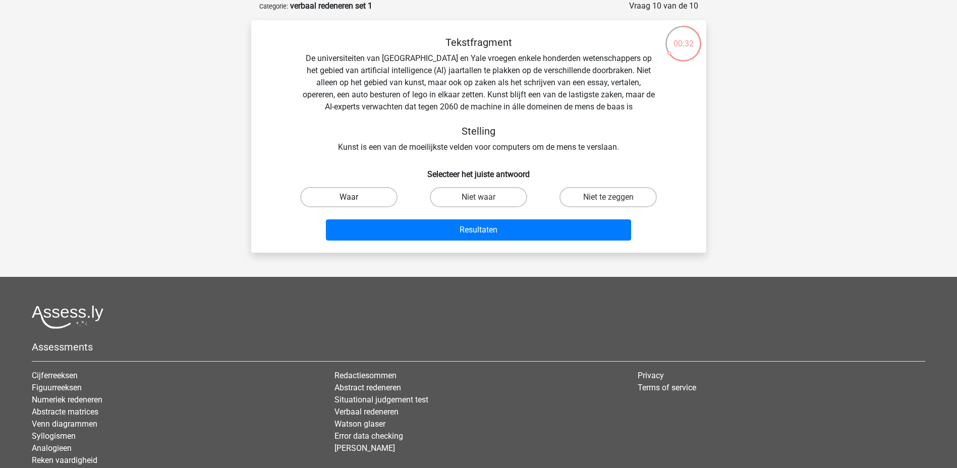
click at [387, 201] on label "Waar" at bounding box center [348, 197] width 97 height 20
click at [355, 201] on input "Waar" at bounding box center [352, 200] width 7 height 7
radio input "true"
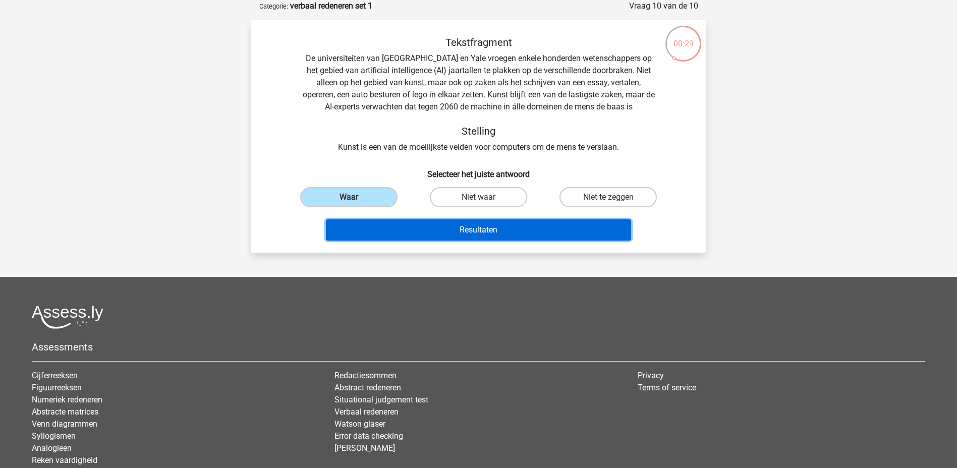
click at [450, 237] on button "Resultaten" at bounding box center [478, 230] width 305 height 21
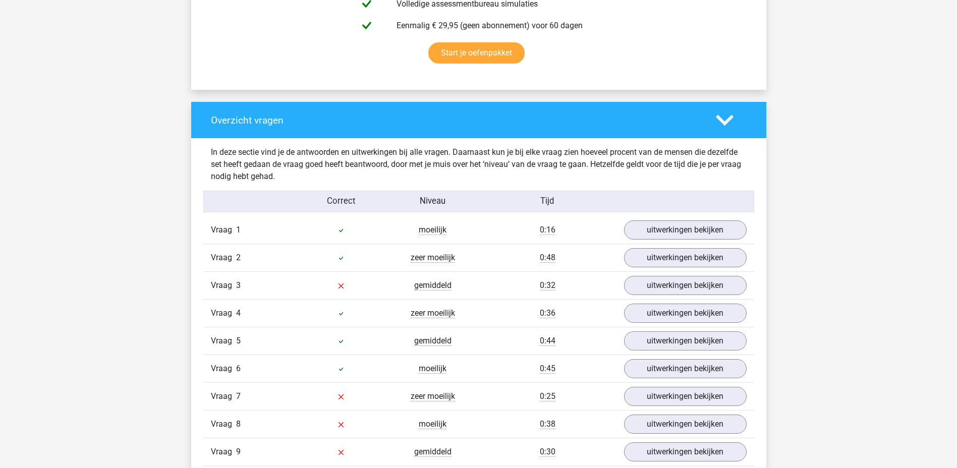
scroll to position [706, 0]
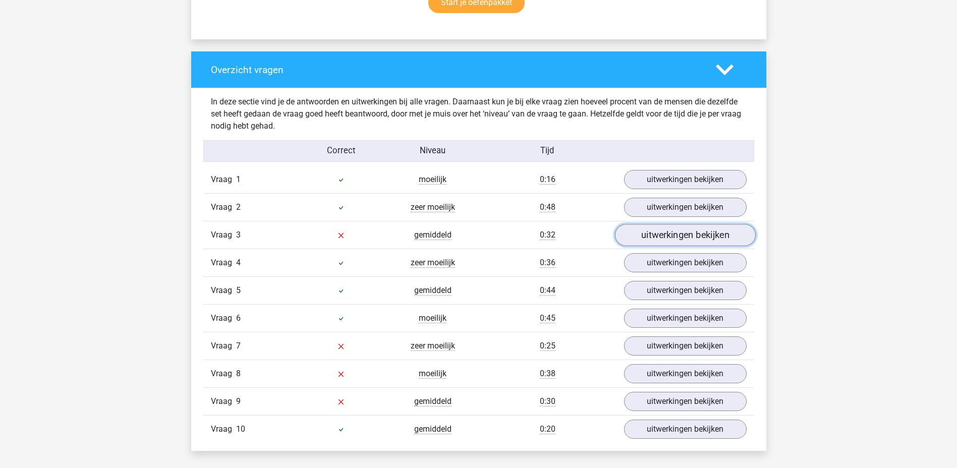
click at [717, 241] on link "uitwerkingen bekijken" at bounding box center [685, 236] width 141 height 22
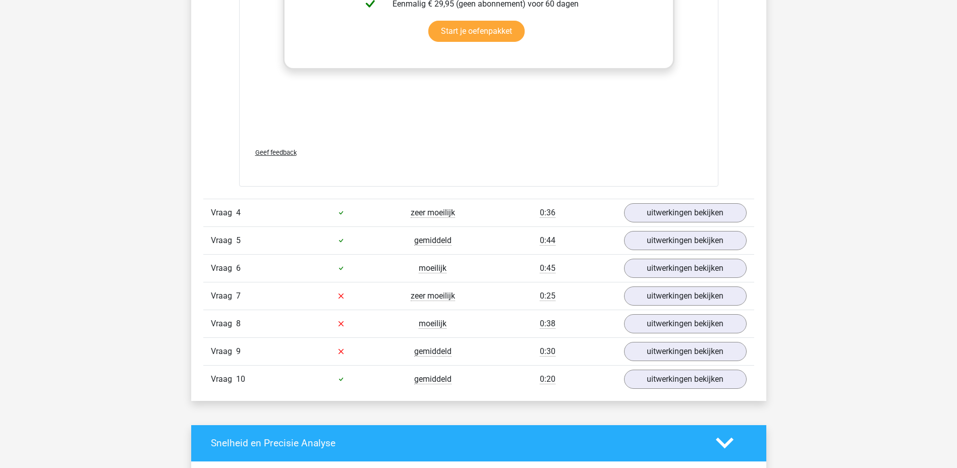
scroll to position [1413, 0]
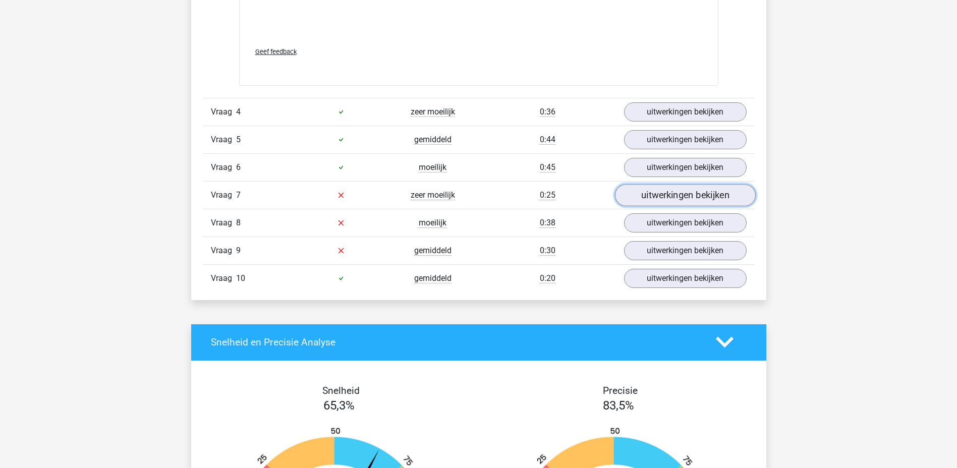
click at [669, 197] on link "uitwerkingen bekijken" at bounding box center [685, 195] width 141 height 22
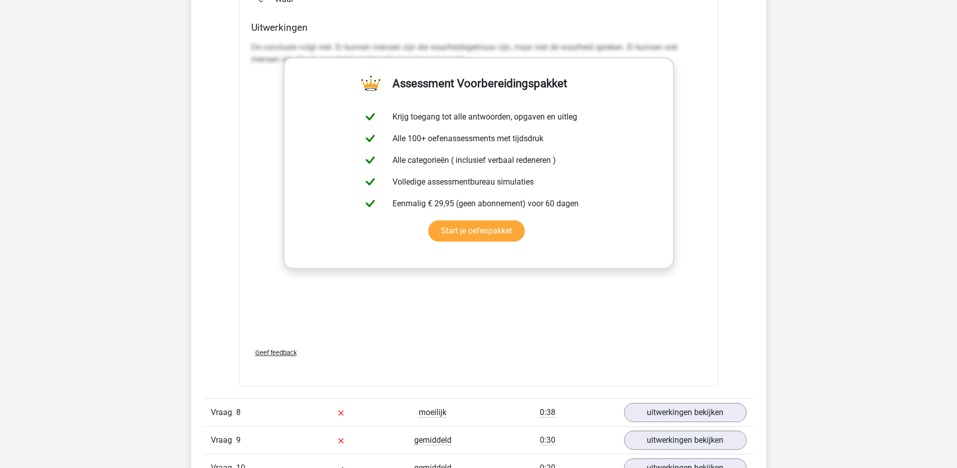
scroll to position [1968, 0]
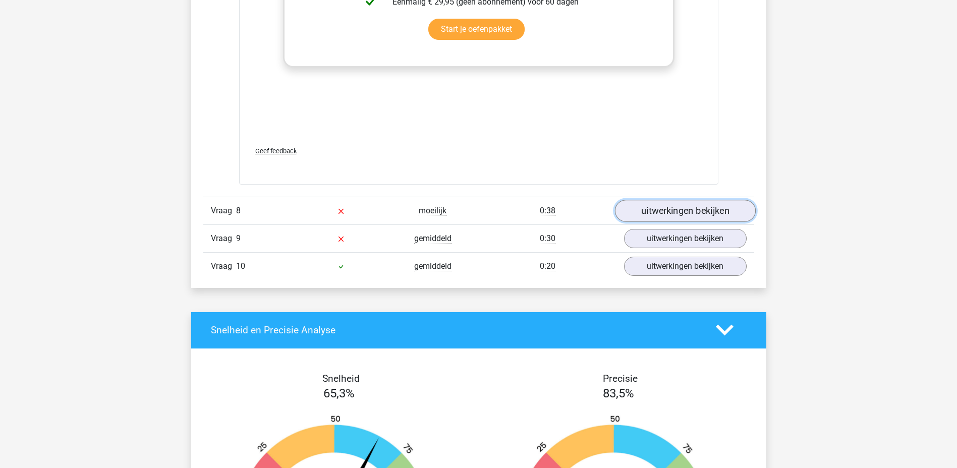
click at [649, 214] on link "uitwerkingen bekijken" at bounding box center [685, 211] width 141 height 22
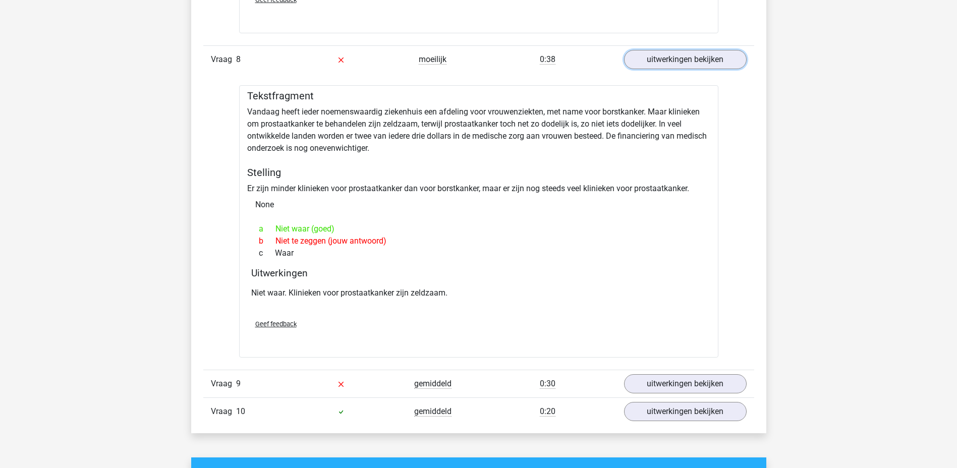
scroll to position [2321, 0]
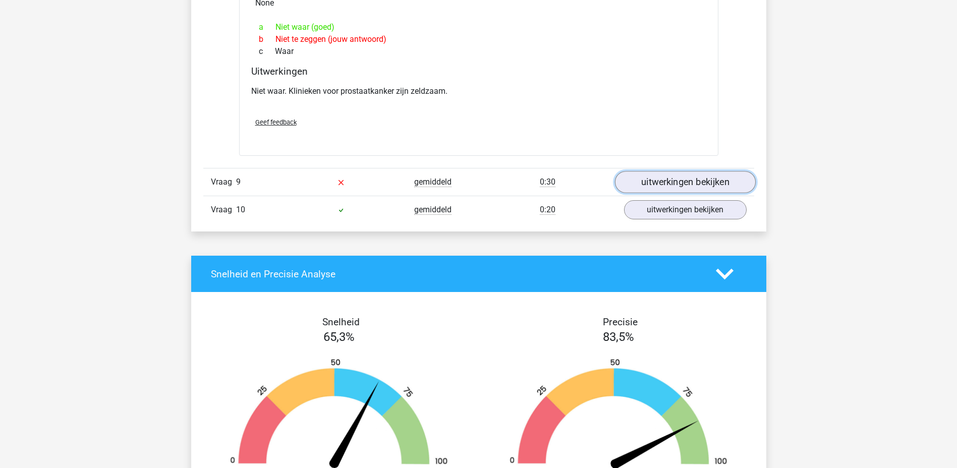
click at [629, 184] on link "uitwerkingen bekijken" at bounding box center [685, 182] width 141 height 22
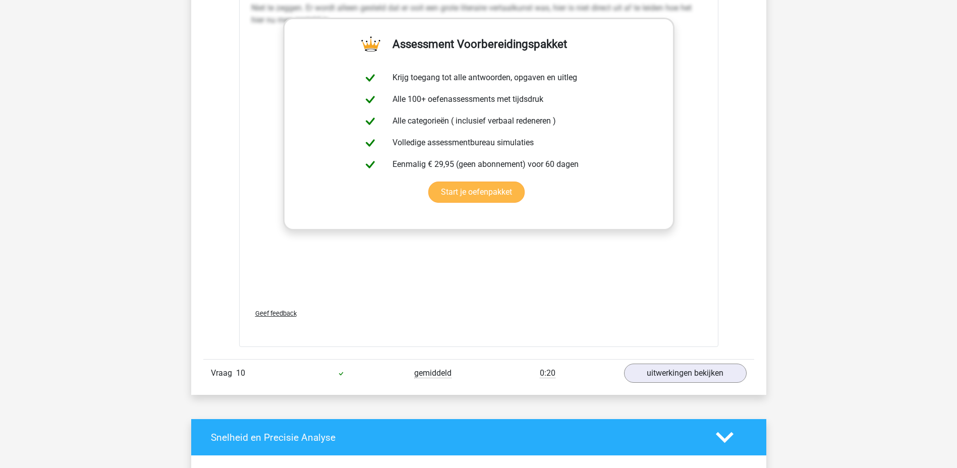
scroll to position [2775, 0]
